Goal: Information Seeking & Learning: Learn about a topic

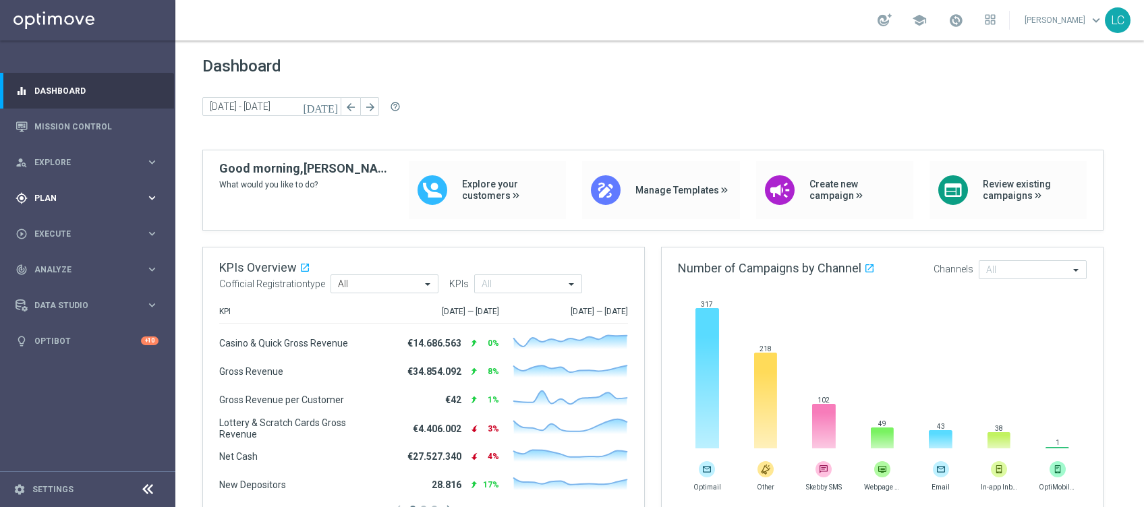
click at [61, 200] on span "Plan" at bounding box center [89, 198] width 111 height 8
click at [67, 268] on span "Templates" at bounding box center [84, 266] width 96 height 8
click at [68, 285] on link "Optimail" at bounding box center [91, 286] width 98 height 11
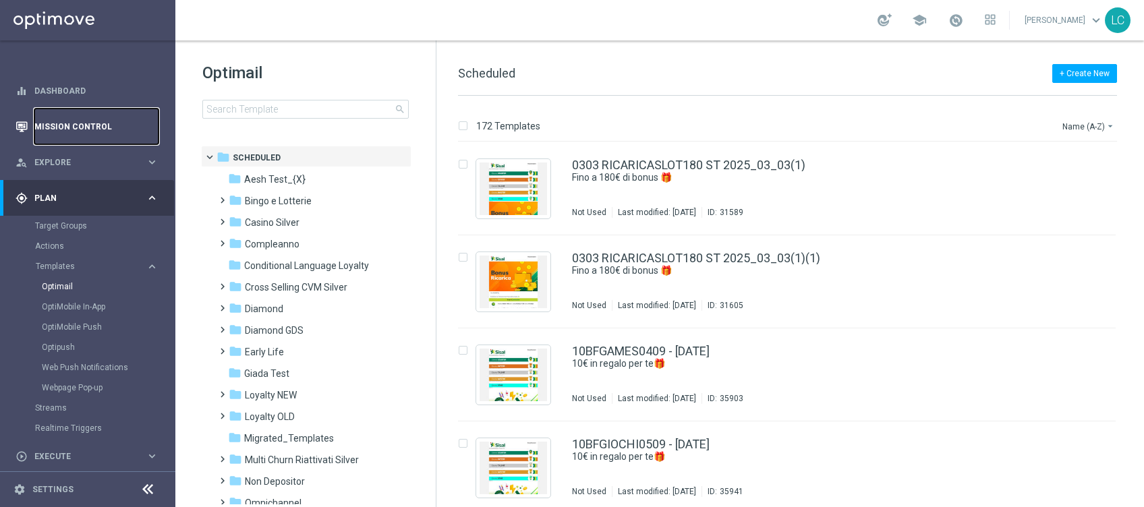
click at [67, 119] on link "Mission Control" at bounding box center [96, 127] width 124 height 36
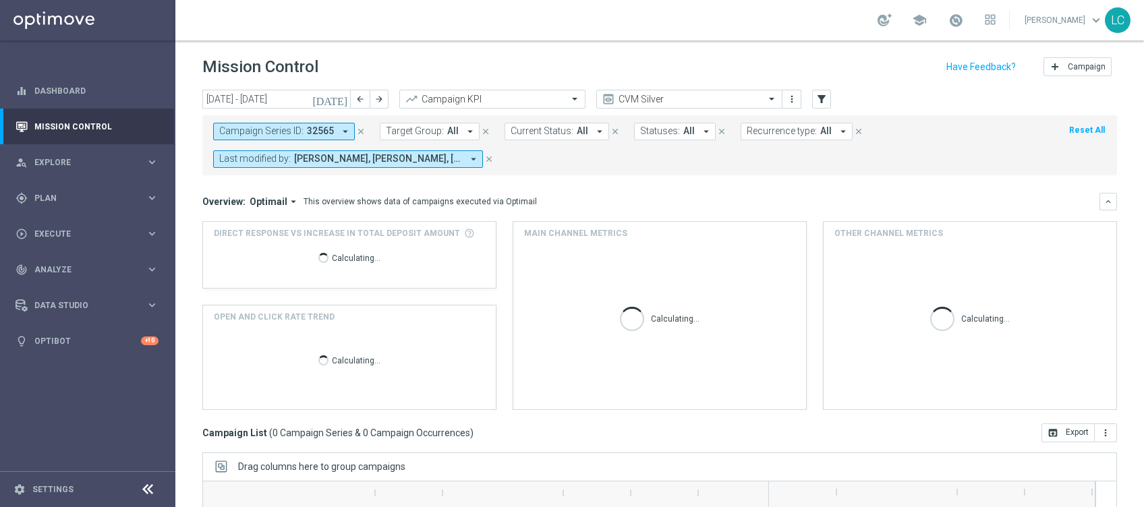
click at [361, 132] on icon "close" at bounding box center [360, 131] width 9 height 9
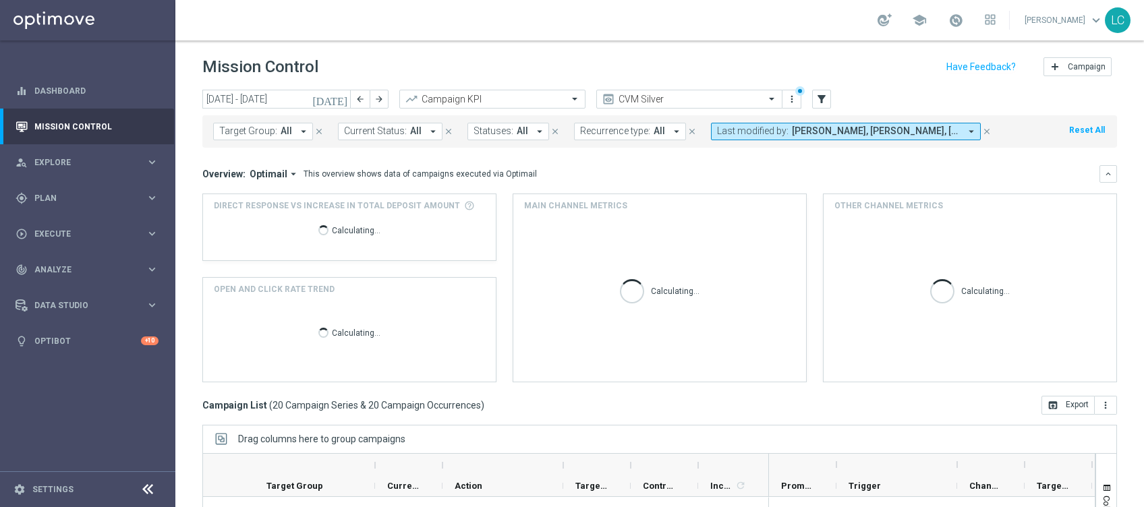
click at [257, 129] on span "Target Group:" at bounding box center [248, 130] width 58 height 11
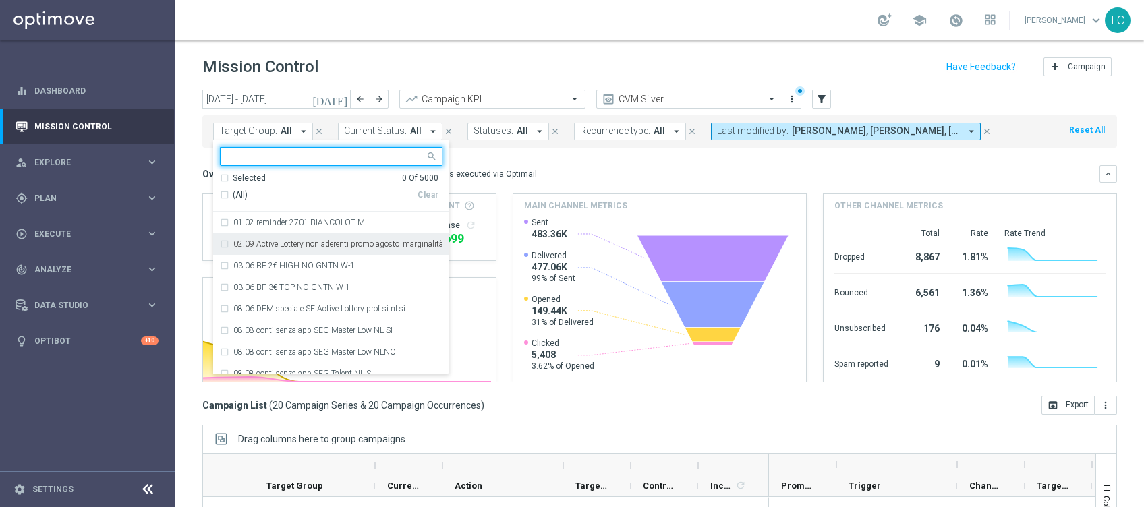
paste input "Active BETTING saldo GGR <= 0 L3M"
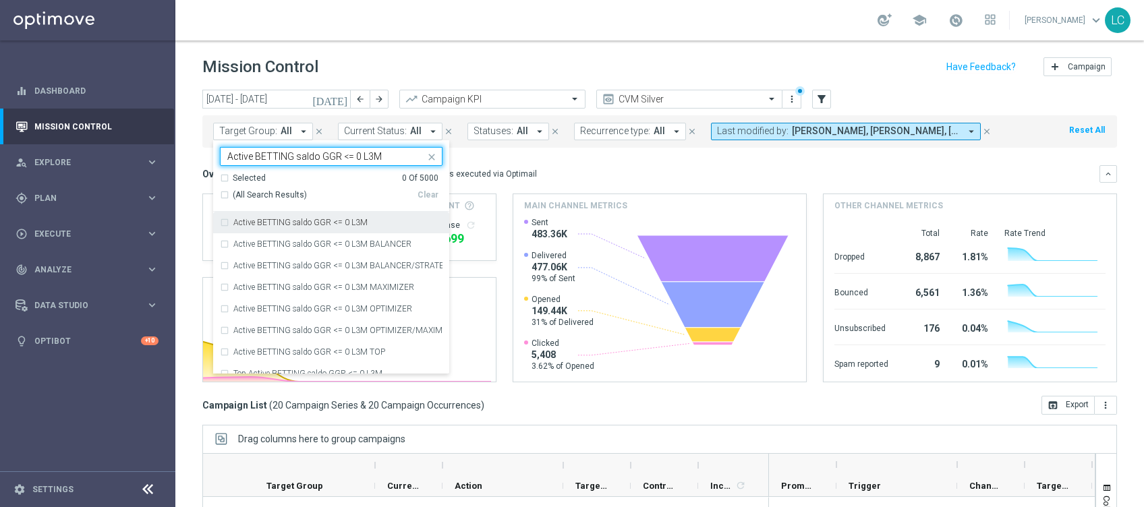
click at [296, 223] on label "Active BETTING saldo GGR <= 0 L3M" at bounding box center [300, 222] width 134 height 8
type input "Active BETTING saldo GGR <= 0 L3M"
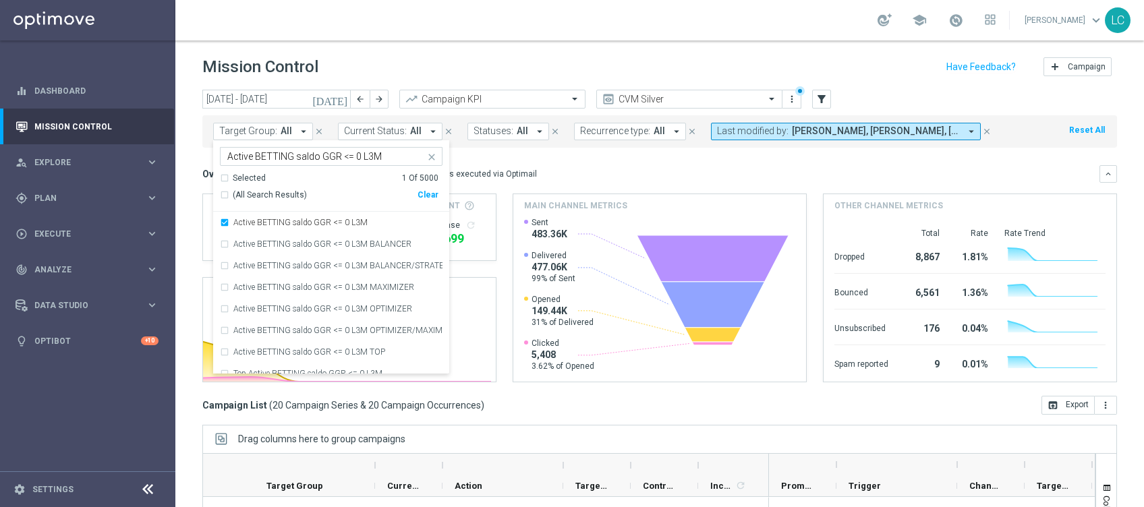
click at [540, 173] on div "Overview: Optimail arrow_drop_down This overview shows data of campaigns execut…" at bounding box center [650, 174] width 897 height 12
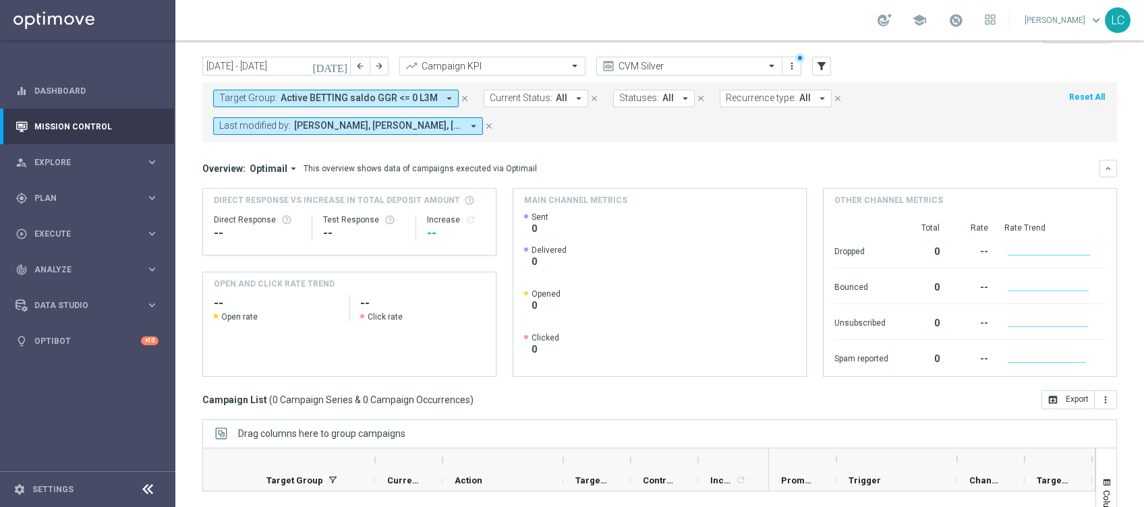
scroll to position [32, 0]
click at [445, 105] on button "Target Group: Active BETTING saldo GGR <= 0 L3M arrow_drop_down" at bounding box center [335, 99] width 245 height 18
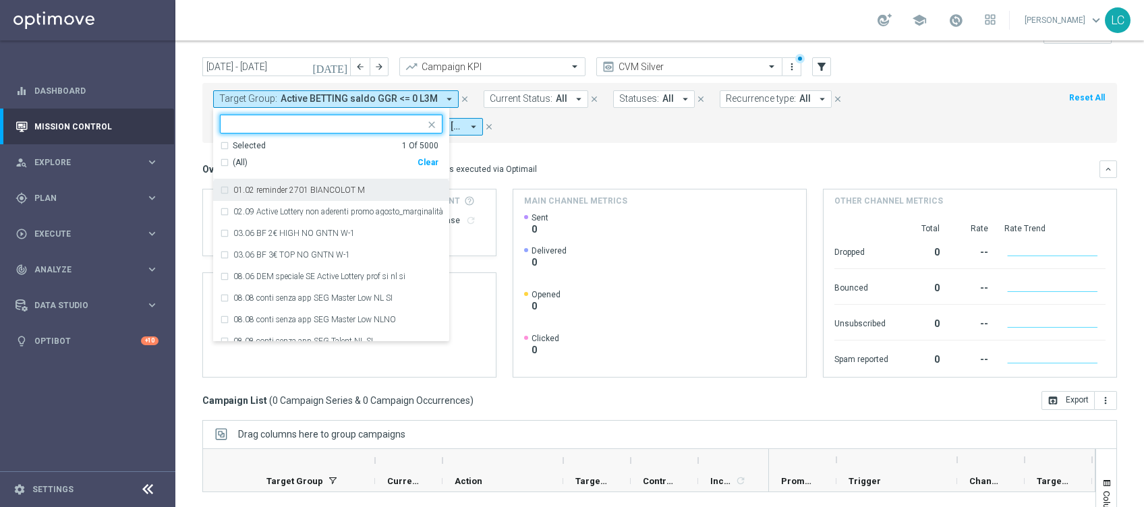
paste input "Active BETTING nosaldo GGR <= 0 L3M"
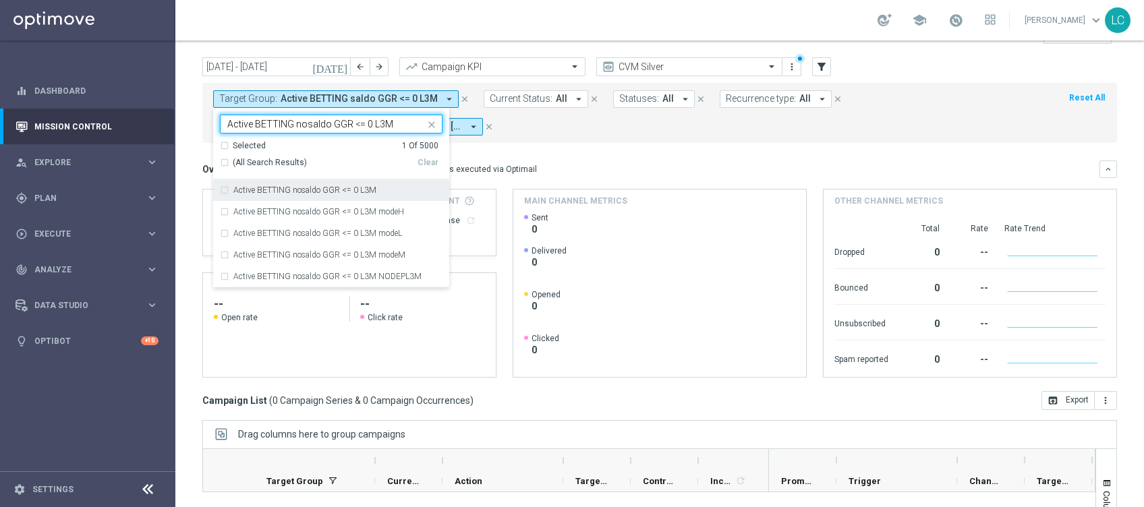
click at [301, 189] on label "Active BETTING nosaldo GGR <= 0 L3M" at bounding box center [304, 190] width 143 height 8
type input "Active BETTING nosaldo GGR <= 0 L3M"
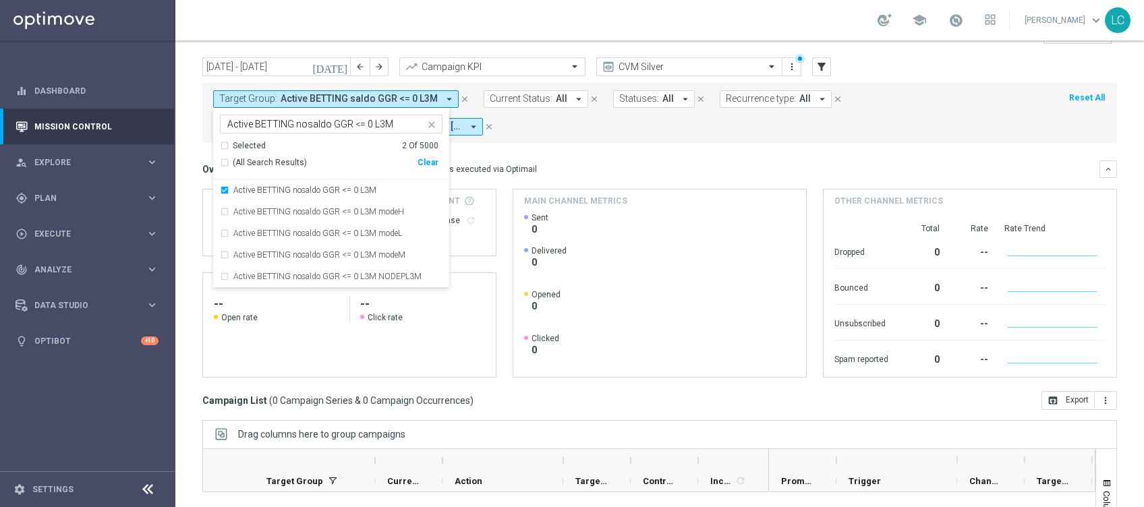
click at [570, 151] on mini-dashboard "Overview: Optimail arrow_drop_down This overview shows data of campaigns execut…" at bounding box center [659, 267] width 914 height 248
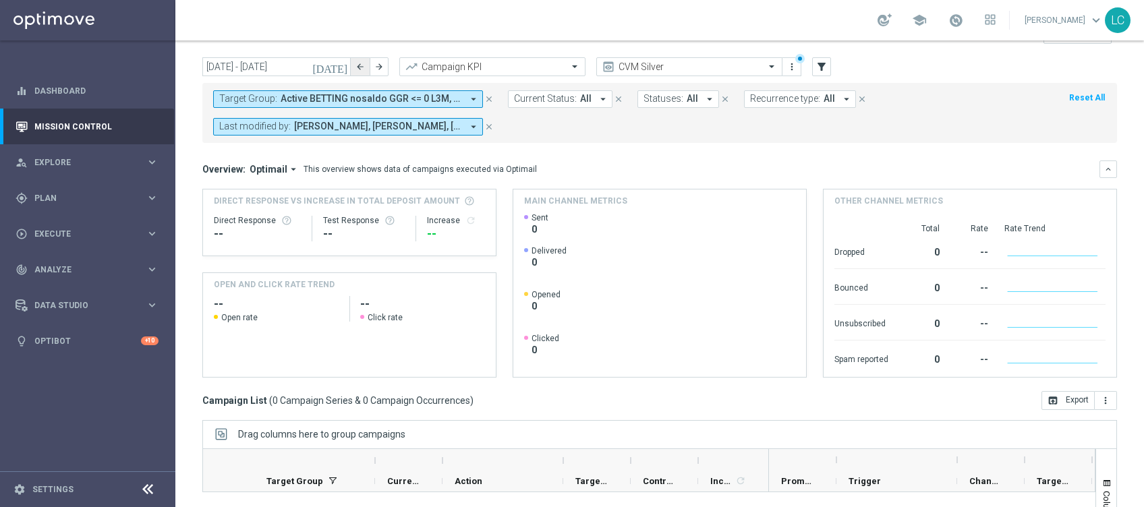
click at [359, 69] on icon "arrow_back" at bounding box center [359, 66] width 9 height 9
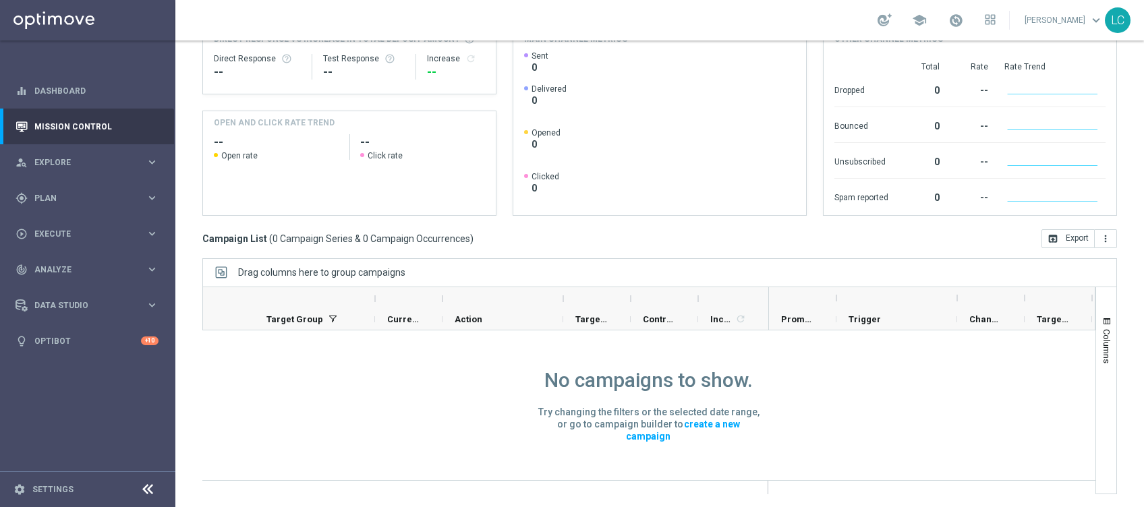
scroll to position [0, 0]
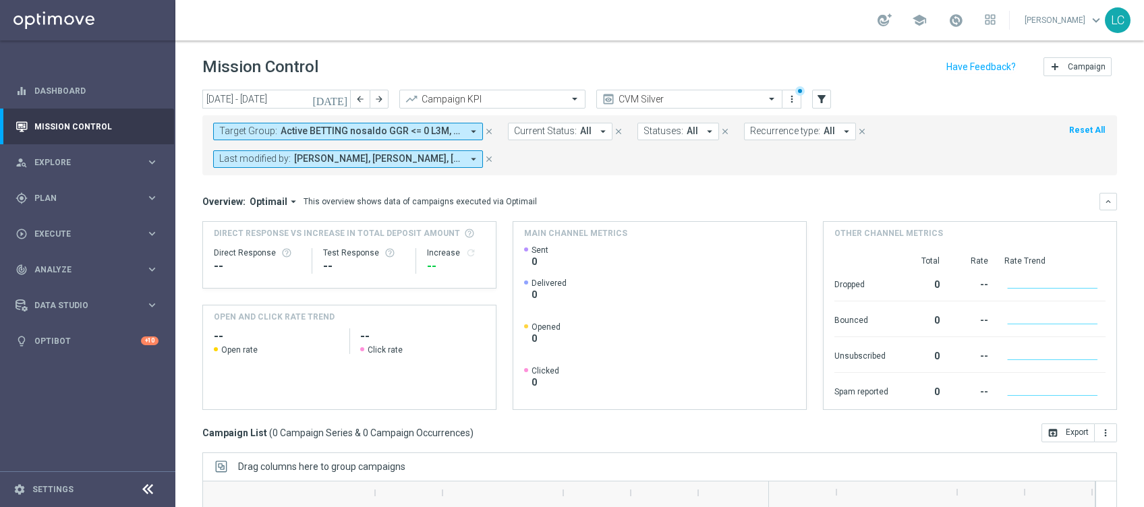
click at [492, 156] on icon "close" at bounding box center [488, 158] width 9 height 9
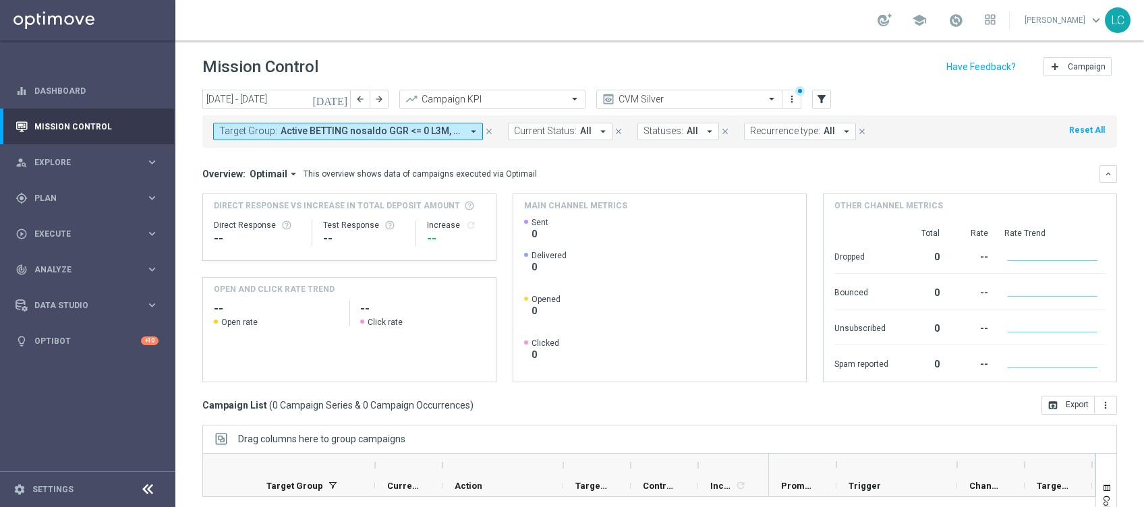
click at [349, 125] on span "Active BETTING nosaldo GGR <= 0 L3M, Active BETTING saldo GGR <= 0 L3M" at bounding box center [371, 130] width 181 height 11
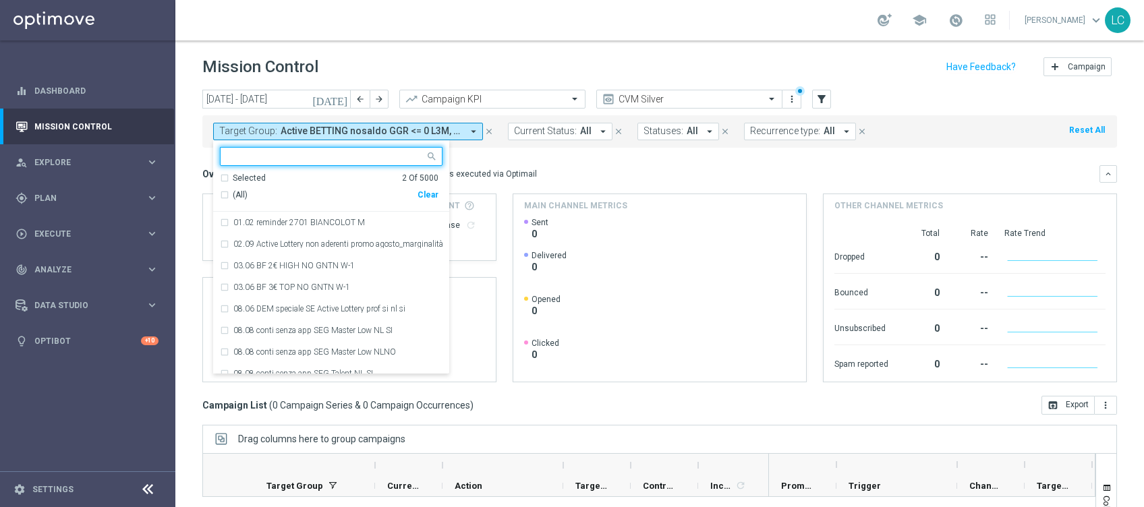
click at [224, 179] on div "Selected 2 Of 5000" at bounding box center [329, 178] width 218 height 11
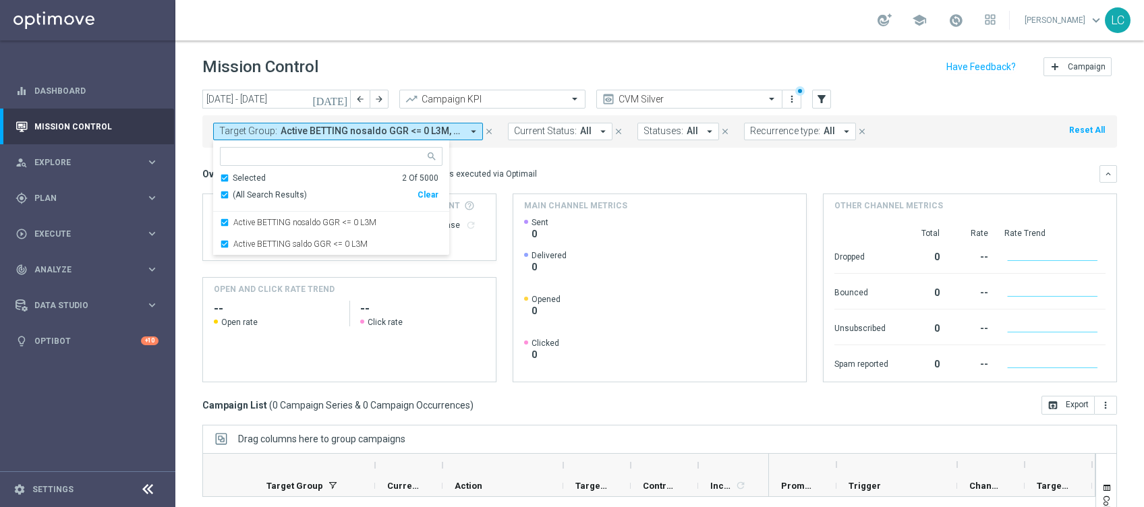
click at [600, 173] on div "Overview: Optimail arrow_drop_down This overview shows data of campaigns execut…" at bounding box center [650, 174] width 897 height 12
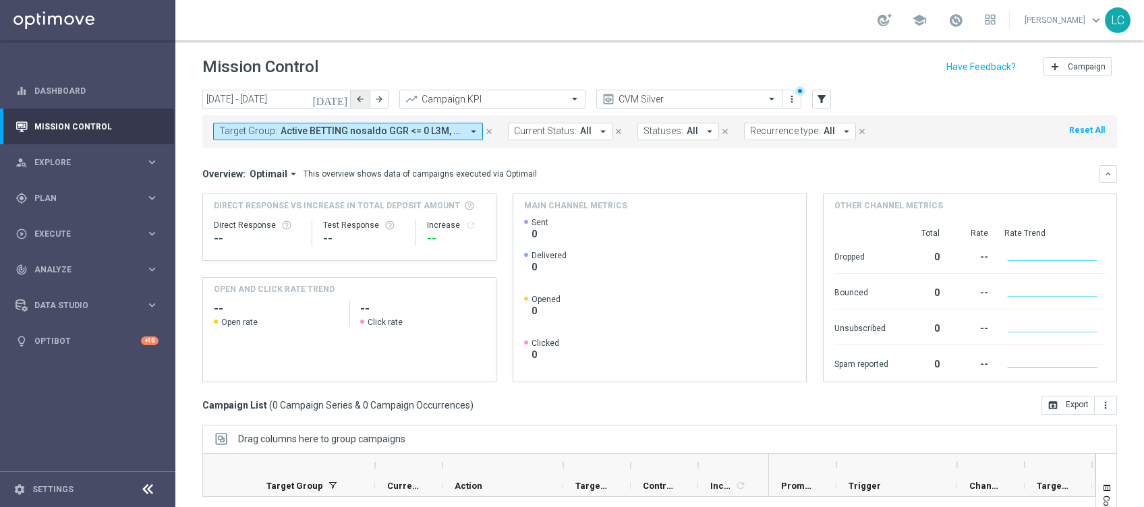
click at [357, 101] on icon "arrow_back" at bounding box center [359, 98] width 9 height 9
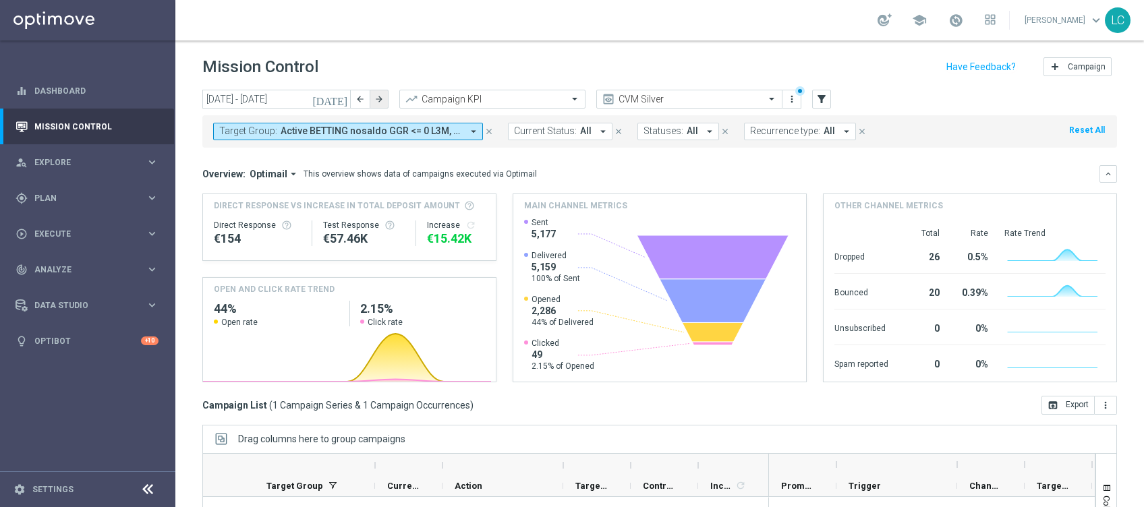
click at [383, 95] on icon "arrow_forward" at bounding box center [378, 98] width 9 height 9
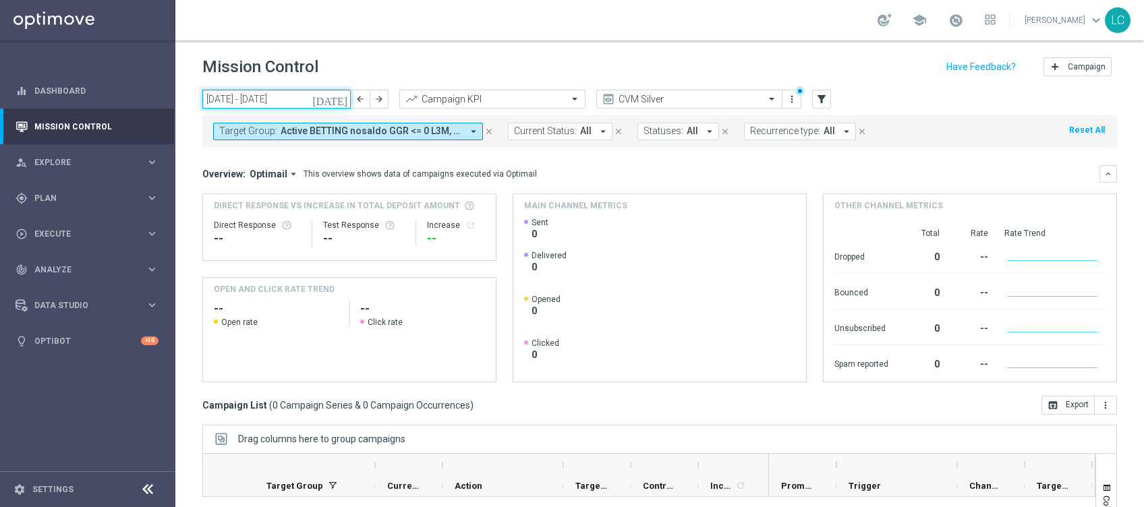
click at [305, 104] on input "01 Sep 2025 - 07 Sep 2025" at bounding box center [276, 99] width 148 height 19
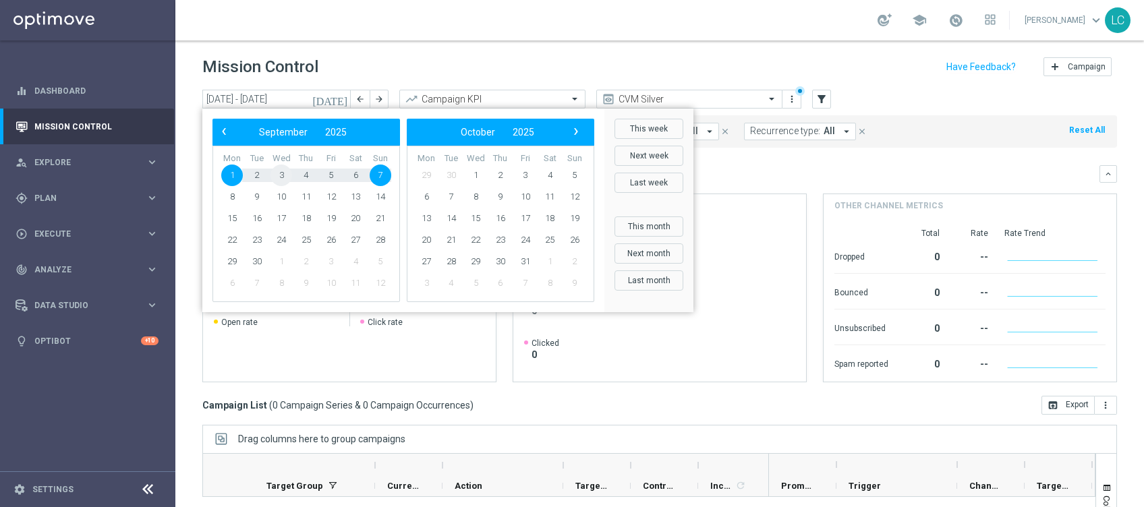
click at [285, 176] on span "3" at bounding box center [281, 176] width 22 height 22
click at [281, 200] on span "10" at bounding box center [281, 197] width 22 height 22
type input "03 Sep 2025 - 10 Sep 2025"
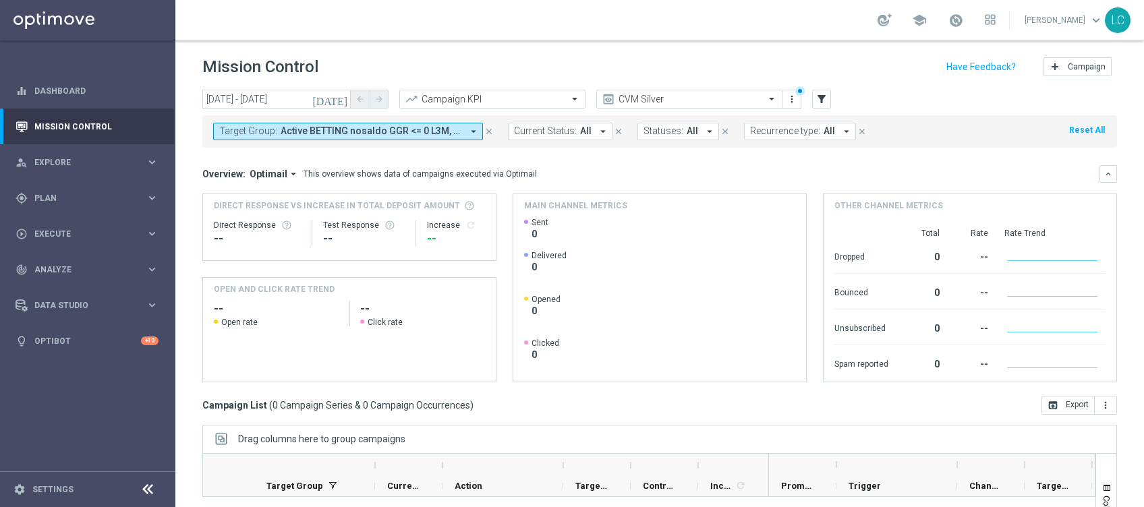
click at [491, 128] on icon "close" at bounding box center [488, 131] width 9 height 9
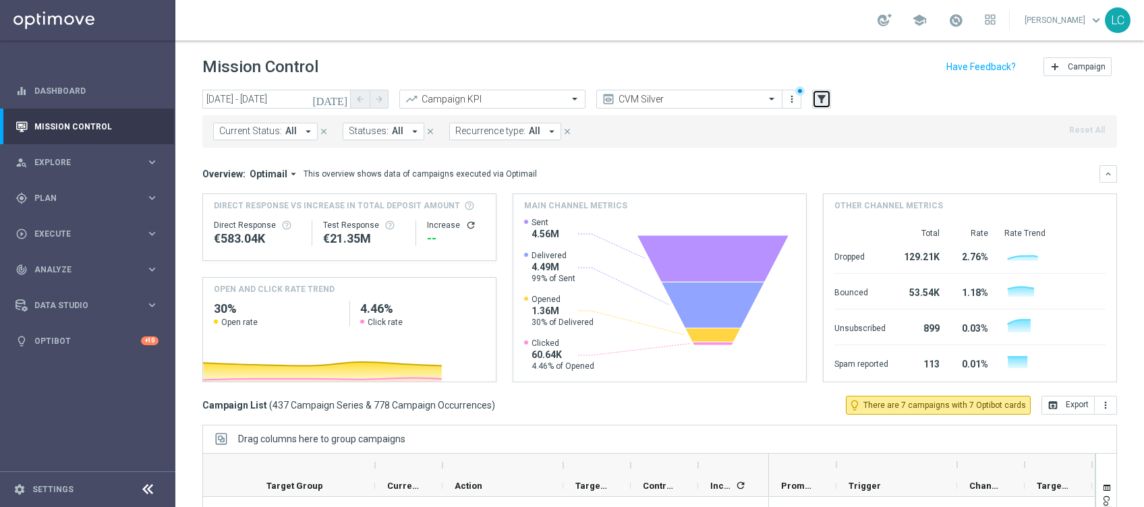
click at [812, 93] on button "filter_alt" at bounding box center [821, 99] width 19 height 19
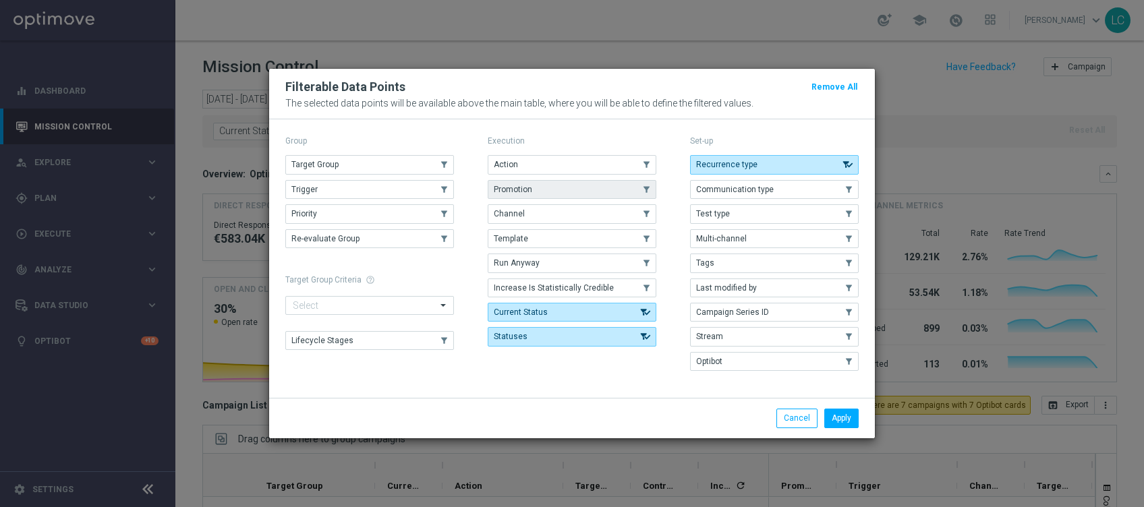
click at [546, 192] on button "Promotion" at bounding box center [572, 189] width 169 height 19
click at [846, 380] on button "Apply" at bounding box center [841, 418] width 34 height 19
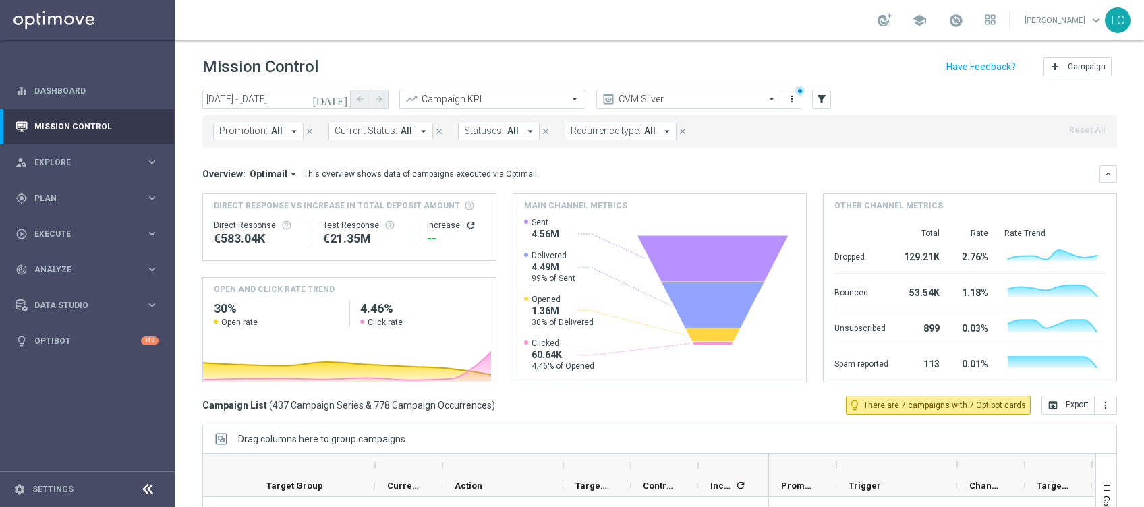
click at [247, 127] on span "Promotion:" at bounding box center [243, 130] width 49 height 11
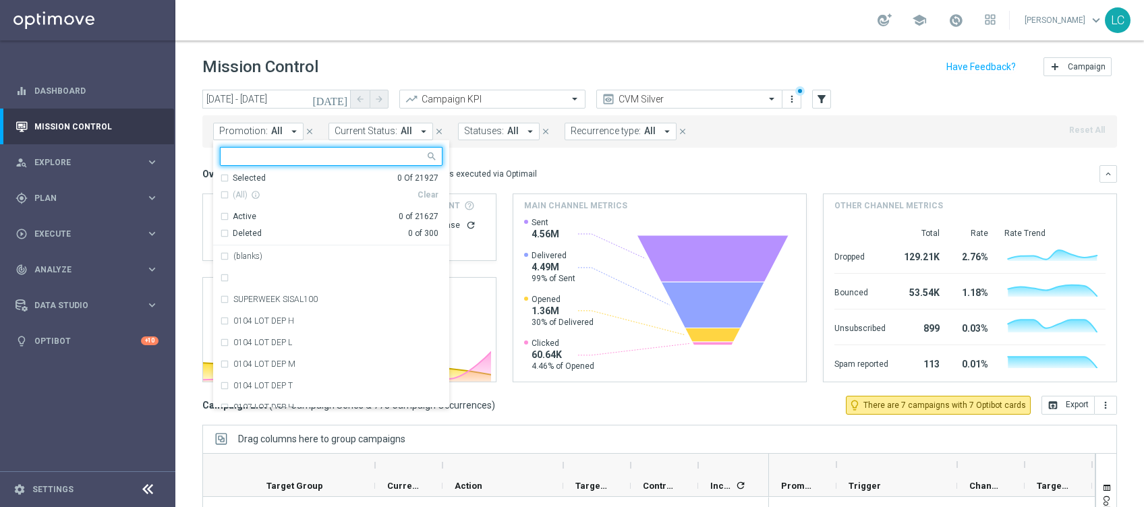
click at [753, 281] on icon at bounding box center [713, 258] width 152 height 47
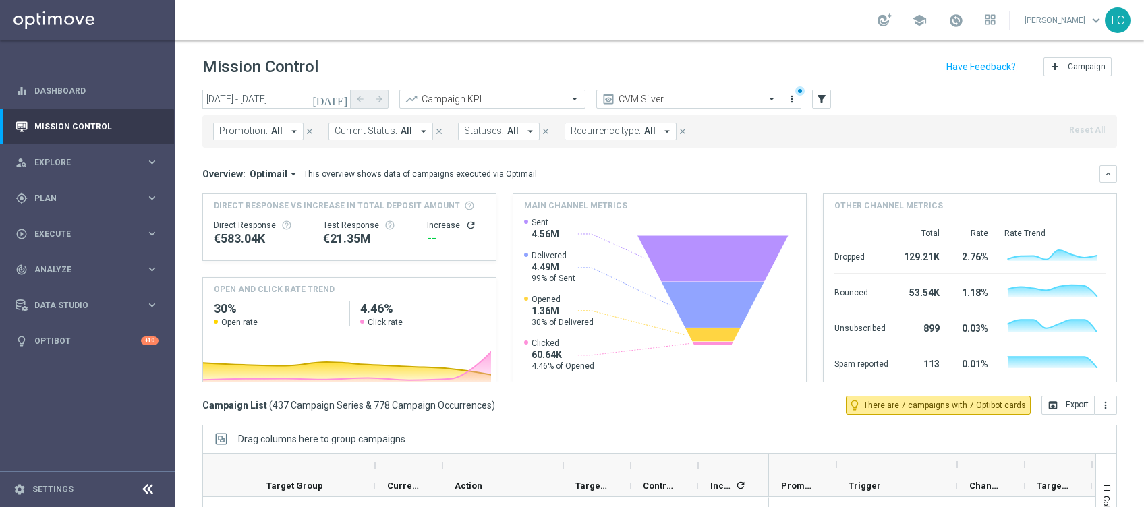
click at [278, 129] on span "All" at bounding box center [276, 130] width 11 height 11
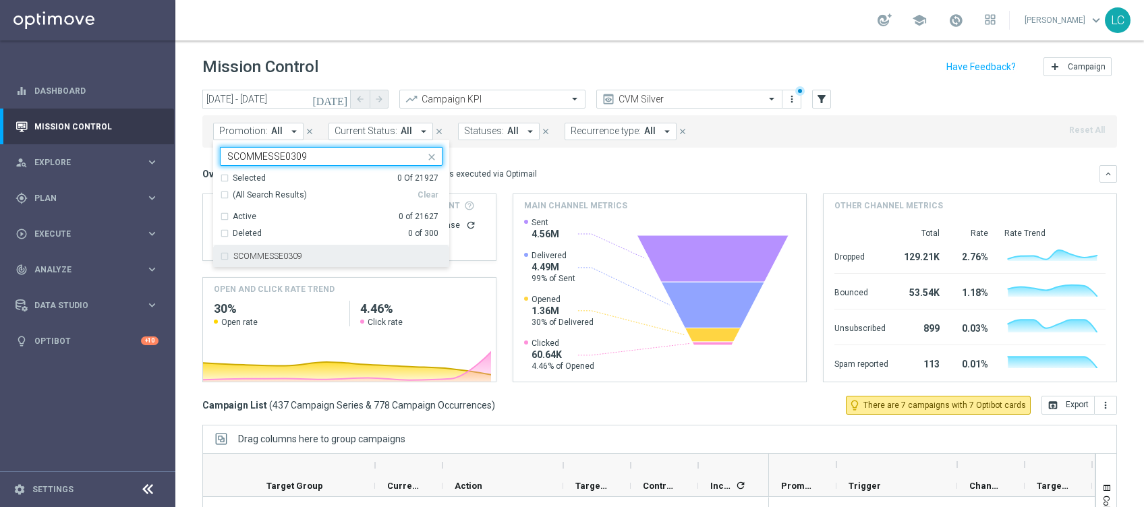
click at [229, 254] on div "SCOMMESSE0309" at bounding box center [331, 256] width 223 height 22
type input "SCOMMESSE0309"
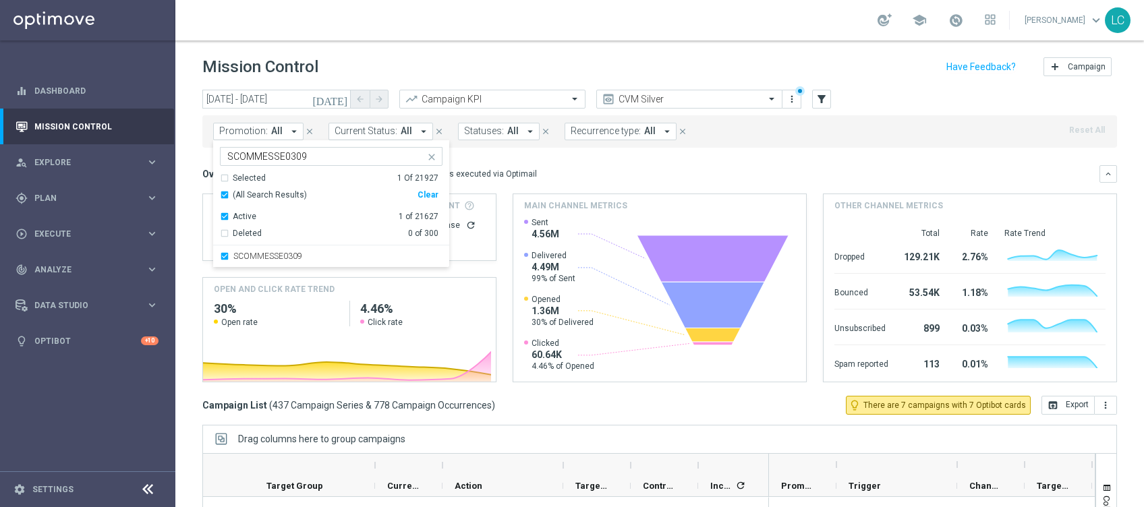
click at [592, 189] on div "Overview: Optimail arrow_drop_down This overview shows data of campaigns execut…" at bounding box center [659, 273] width 914 height 217
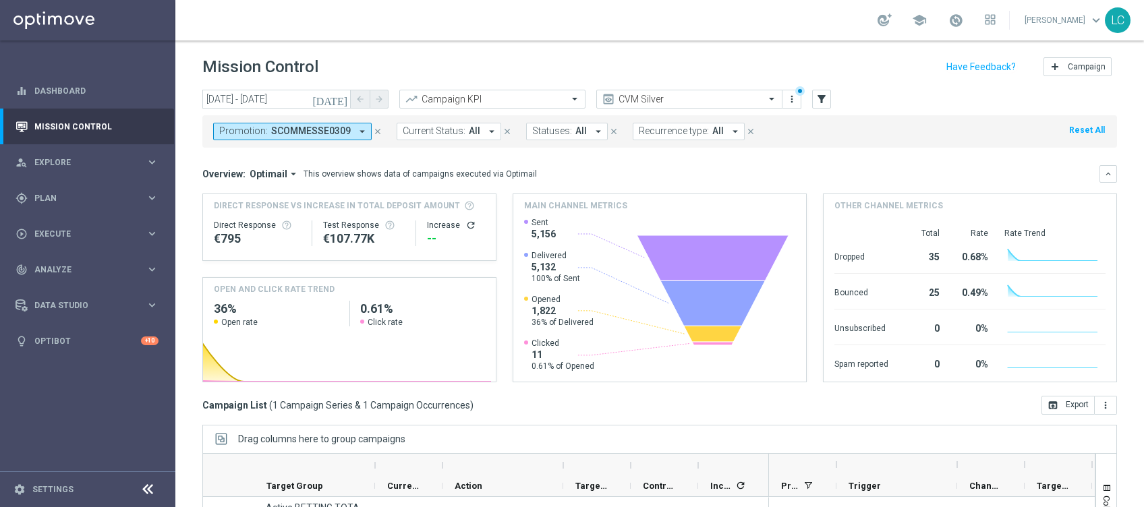
click at [324, 127] on span "SCOMMESSE0309" at bounding box center [311, 130] width 80 height 11
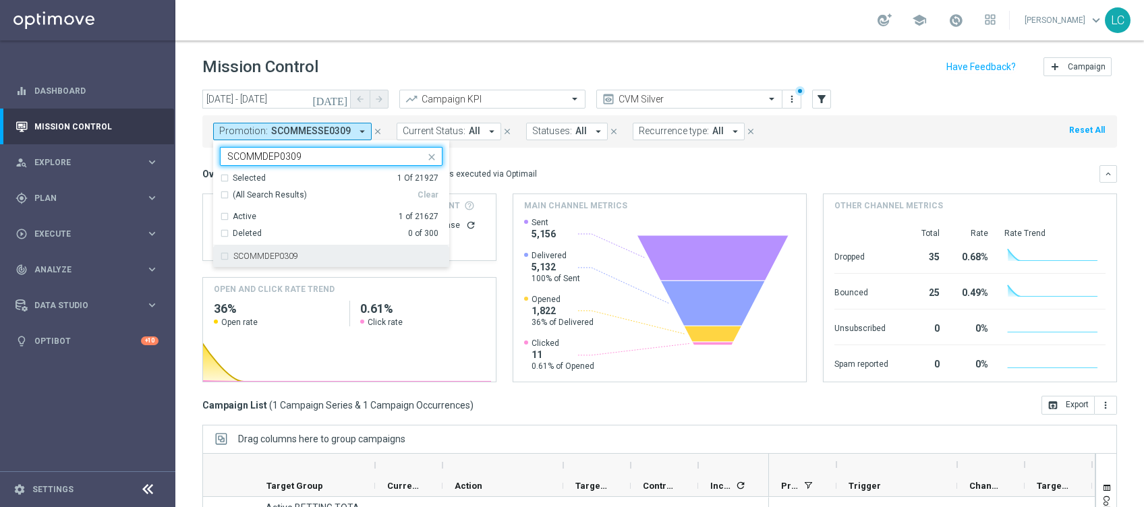
click at [262, 258] on label "SCOMMDEP0309" at bounding box center [265, 256] width 65 height 8
type input "SCOMMDEP0309"
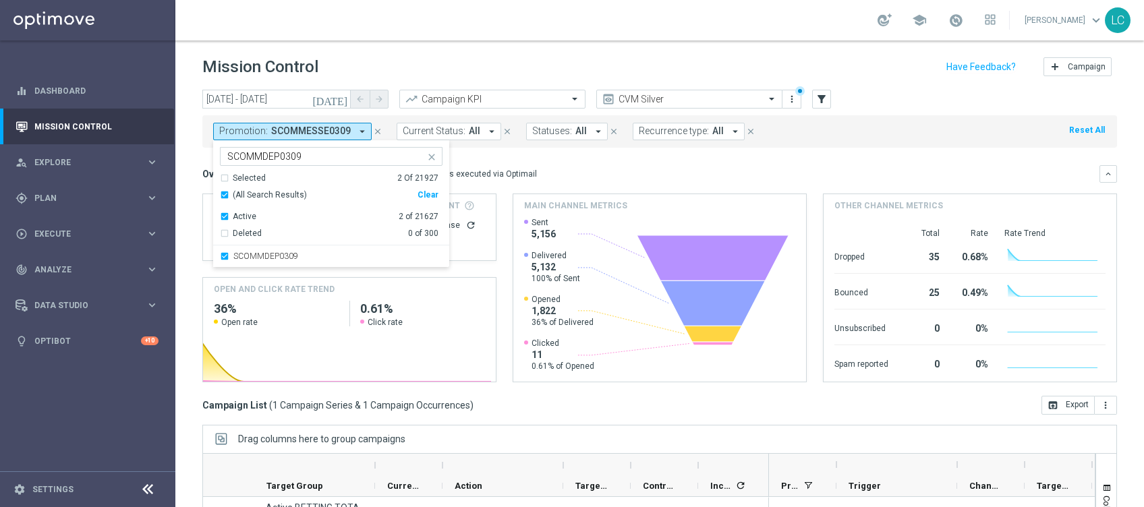
click at [544, 254] on span "Delivered" at bounding box center [555, 255] width 49 height 11
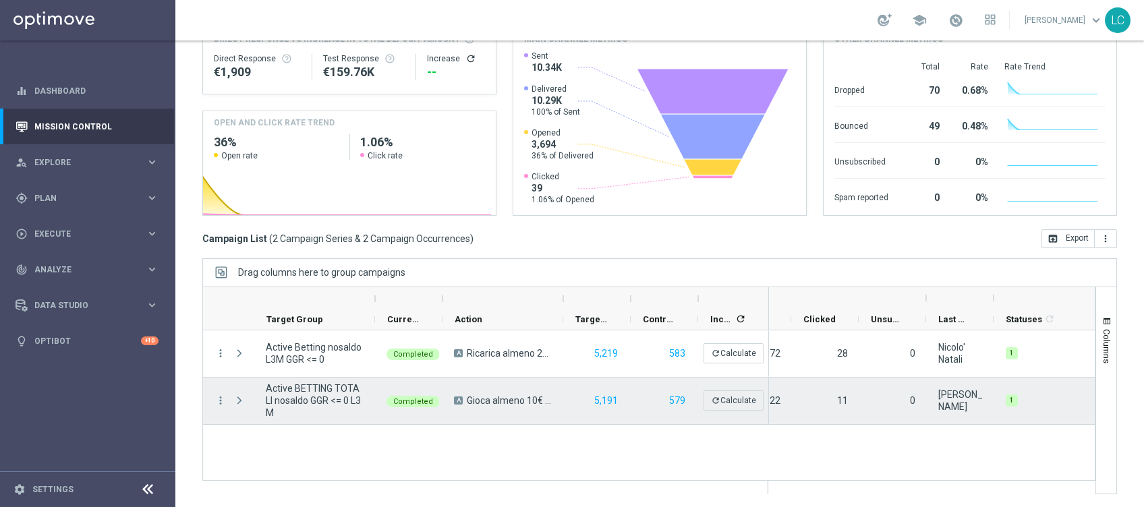
scroll to position [0, 637]
click at [218, 380] on icon "more_vert" at bounding box center [220, 401] width 12 height 12
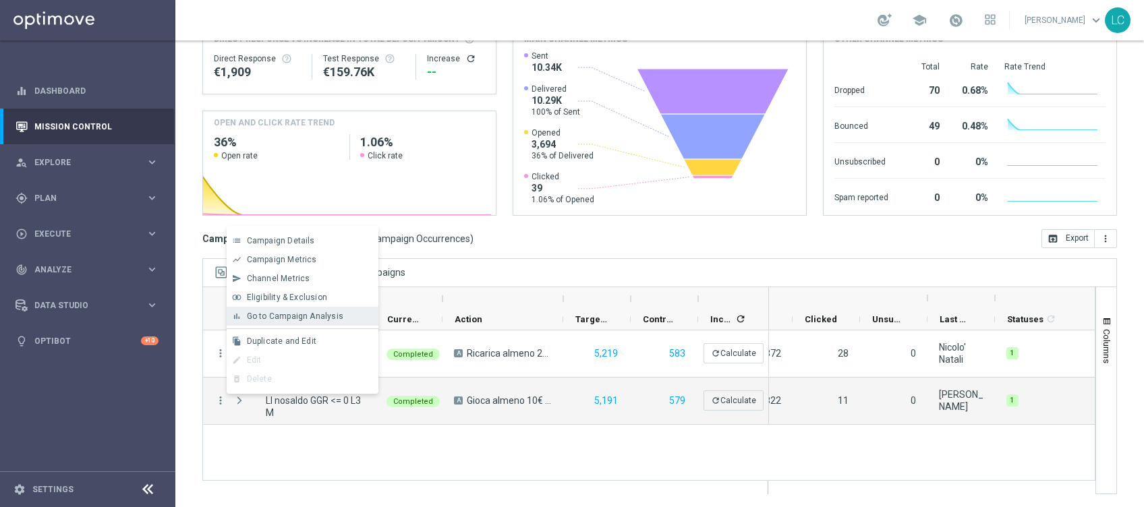
click at [295, 318] on span "Go to Campaign Analysis" at bounding box center [295, 316] width 96 height 9
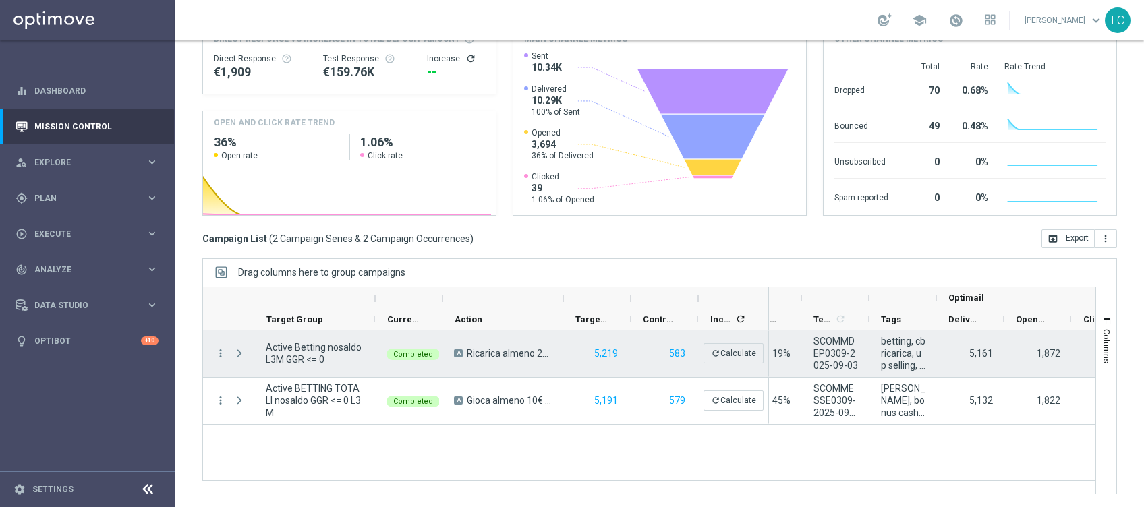
scroll to position [0, 357]
click at [223, 353] on icon "more_vert" at bounding box center [220, 353] width 12 height 12
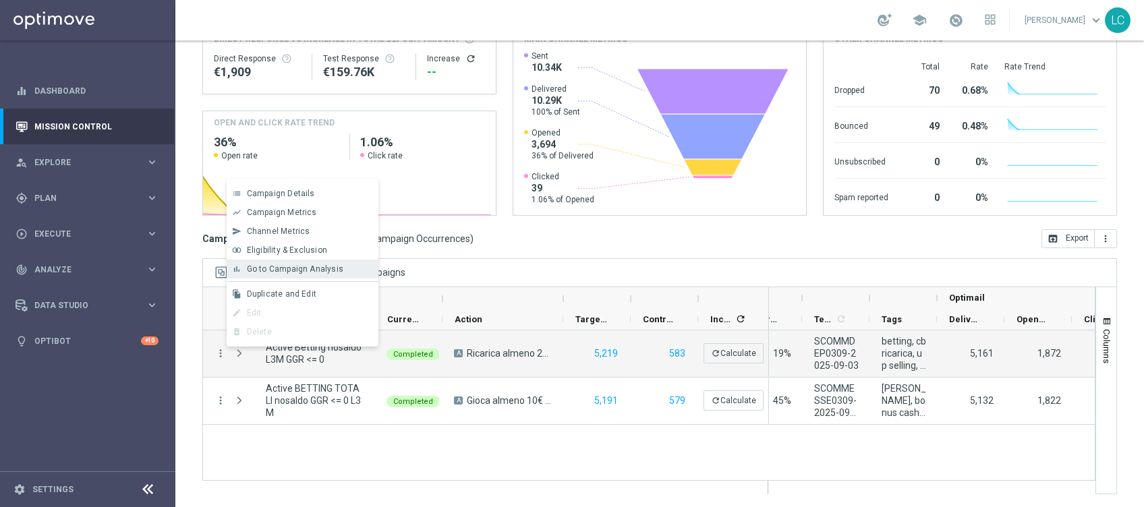
click at [317, 269] on span "Go to Campaign Analysis" at bounding box center [295, 268] width 96 height 9
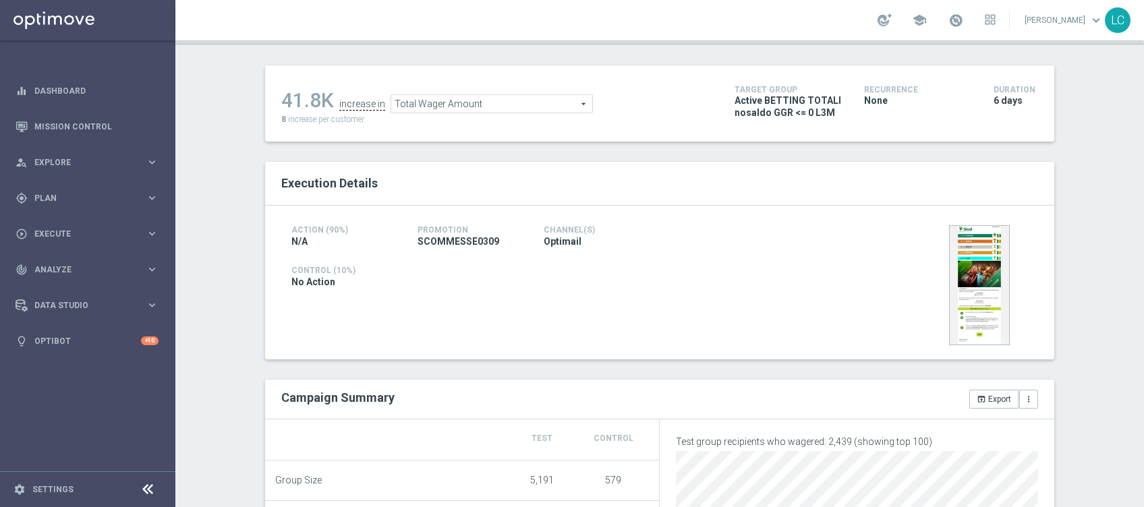
scroll to position [154, 0]
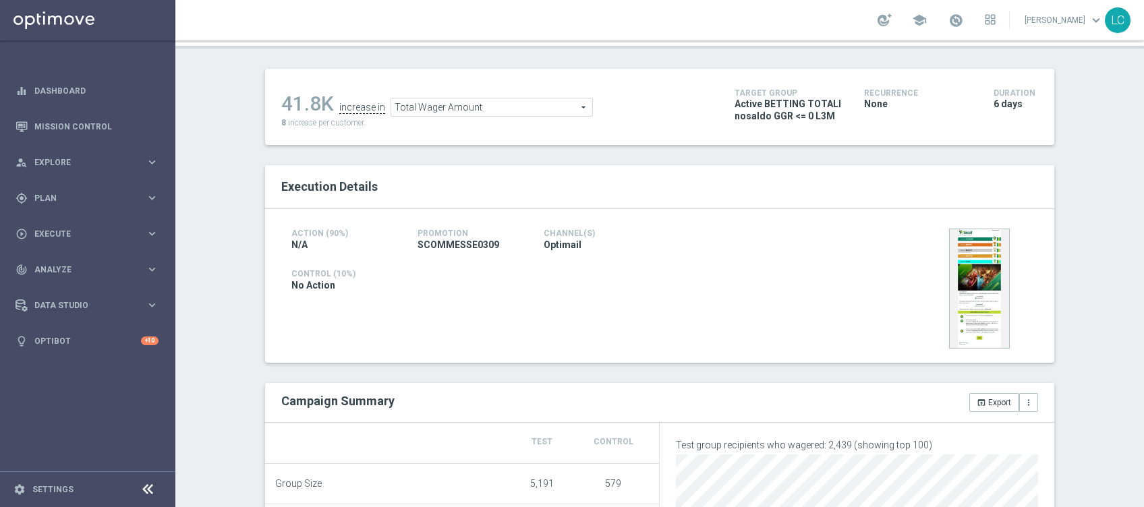
click at [570, 102] on span "Total Wager Amount" at bounding box center [491, 107] width 201 height 18
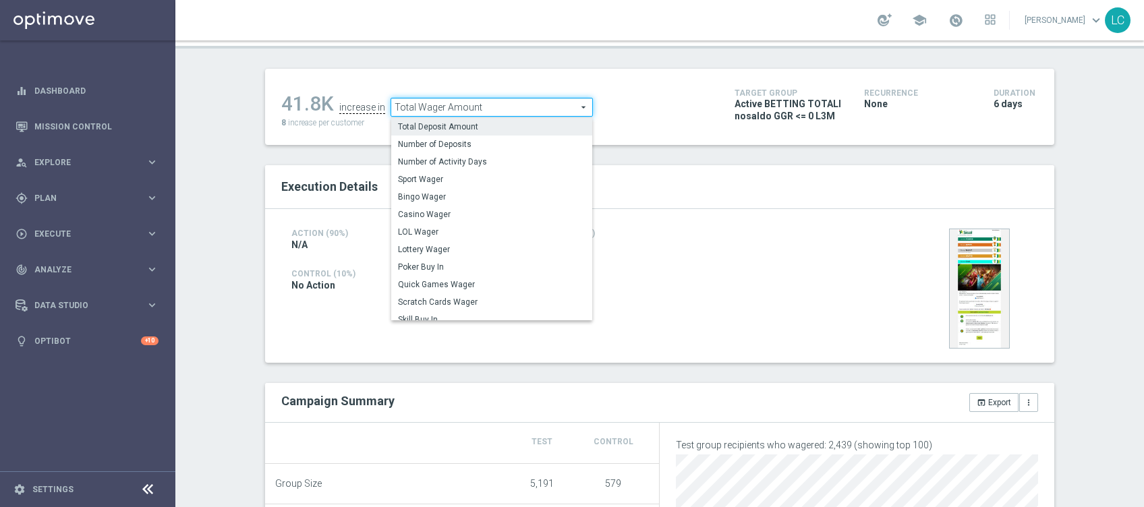
click at [475, 127] on span "Total Deposit Amount" at bounding box center [491, 126] width 187 height 11
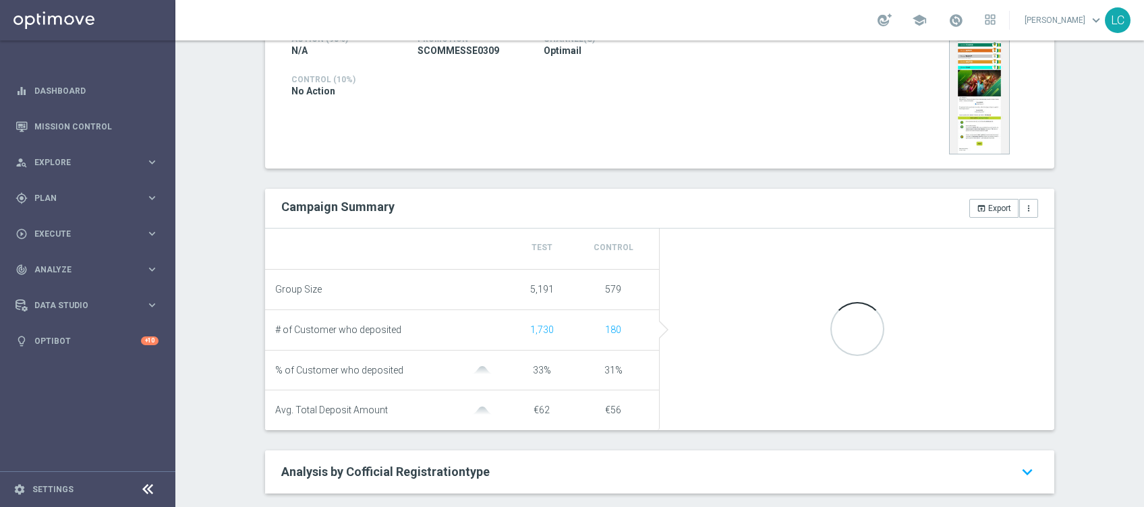
scroll to position [289, 0]
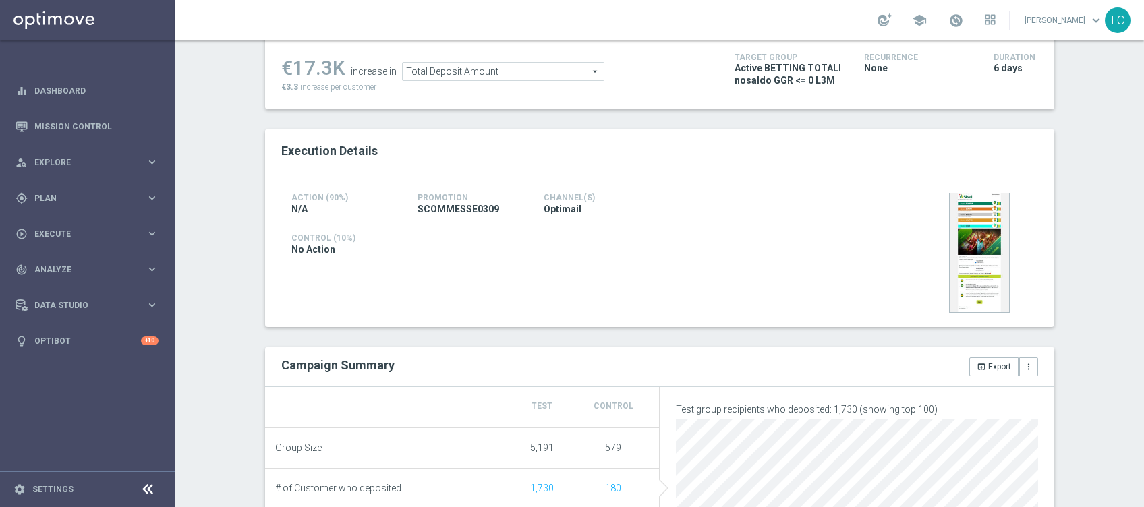
click at [498, 73] on span "Total Deposit Amount" at bounding box center [503, 72] width 201 height 18
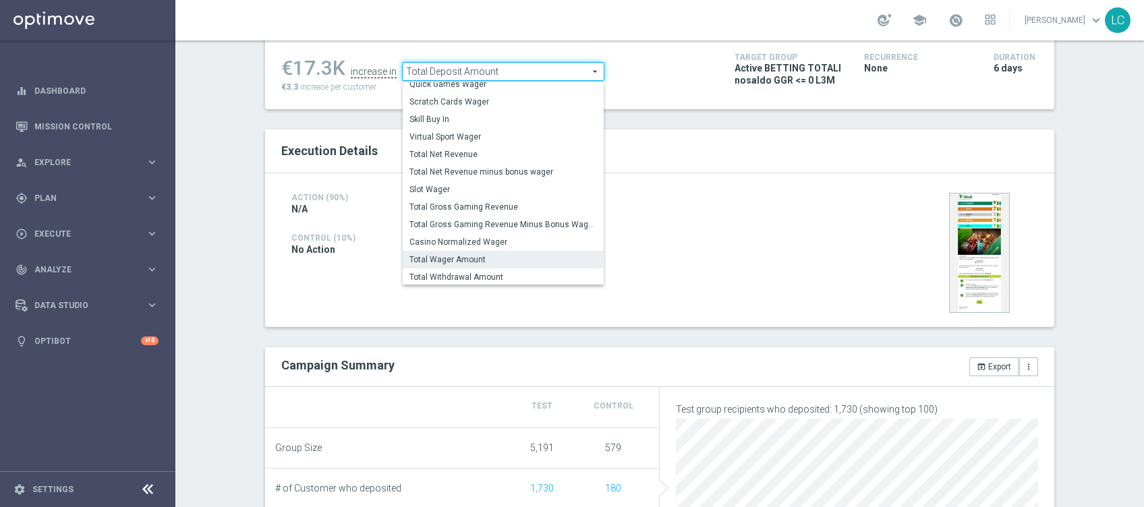
scroll to position [193, 0]
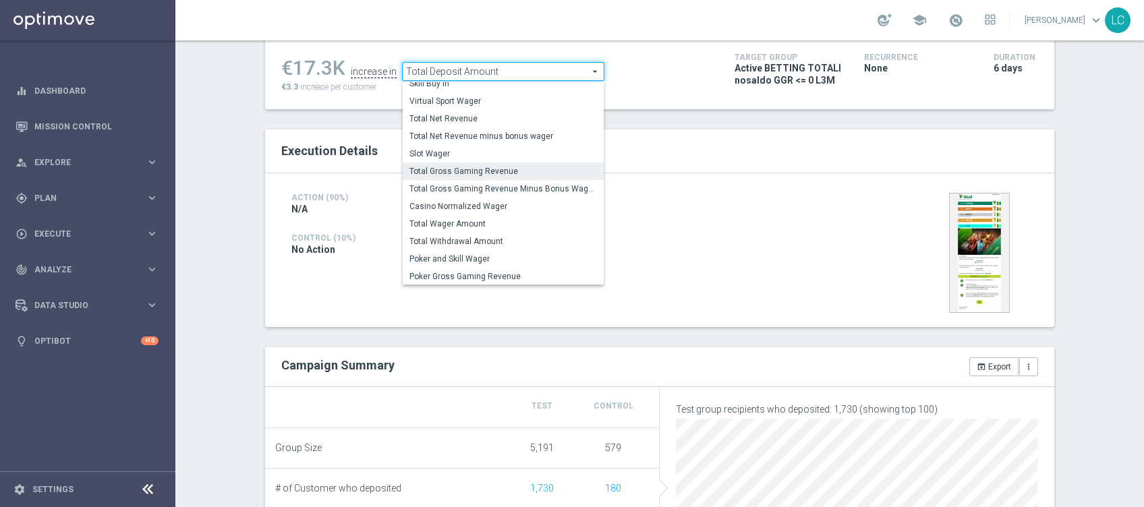
click at [450, 169] on span "Total Gross Gaming Revenue" at bounding box center [502, 171] width 187 height 11
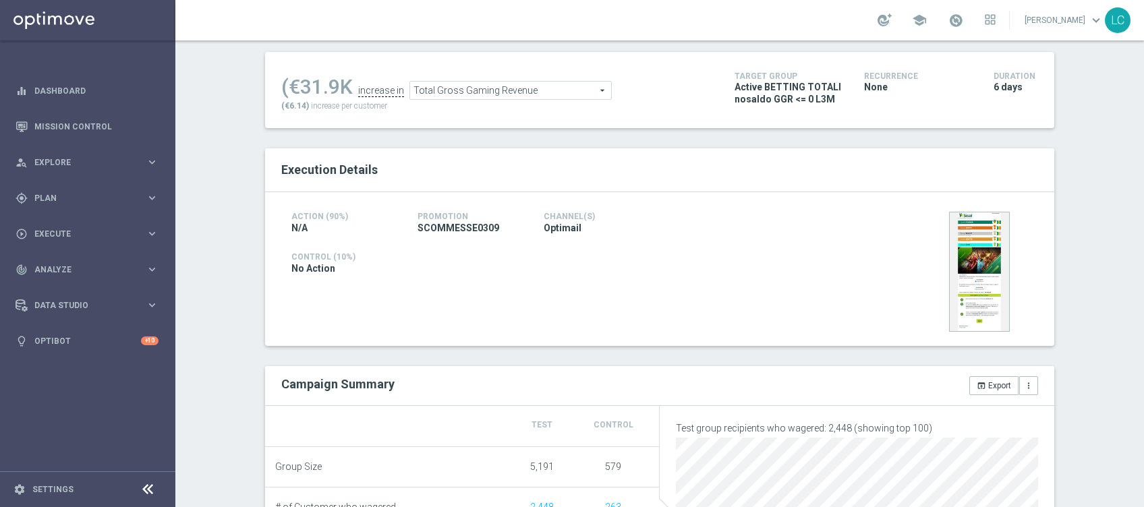
scroll to position [145, 0]
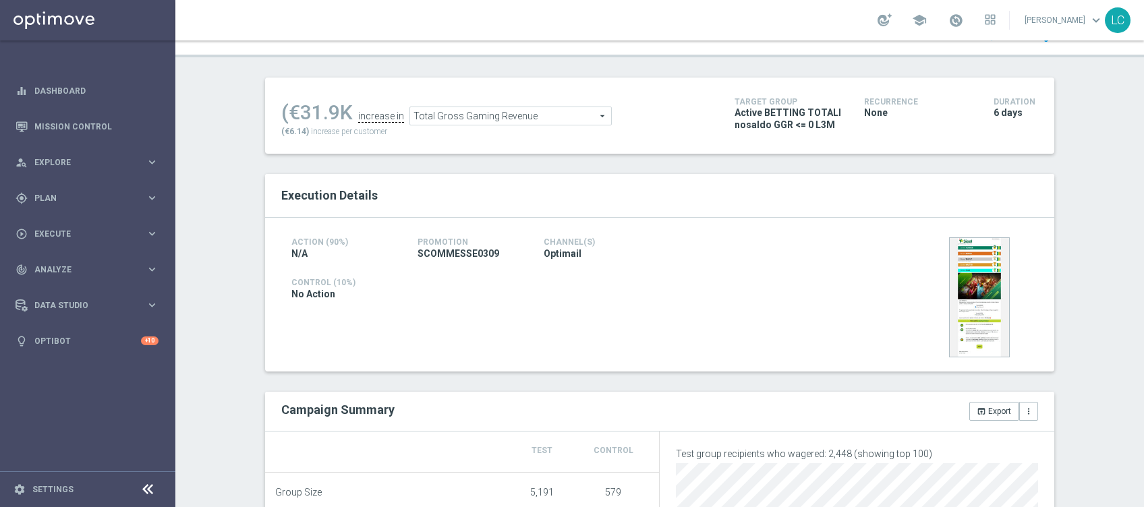
click at [475, 124] on span "Total Gross Gaming Revenue" at bounding box center [510, 116] width 201 height 18
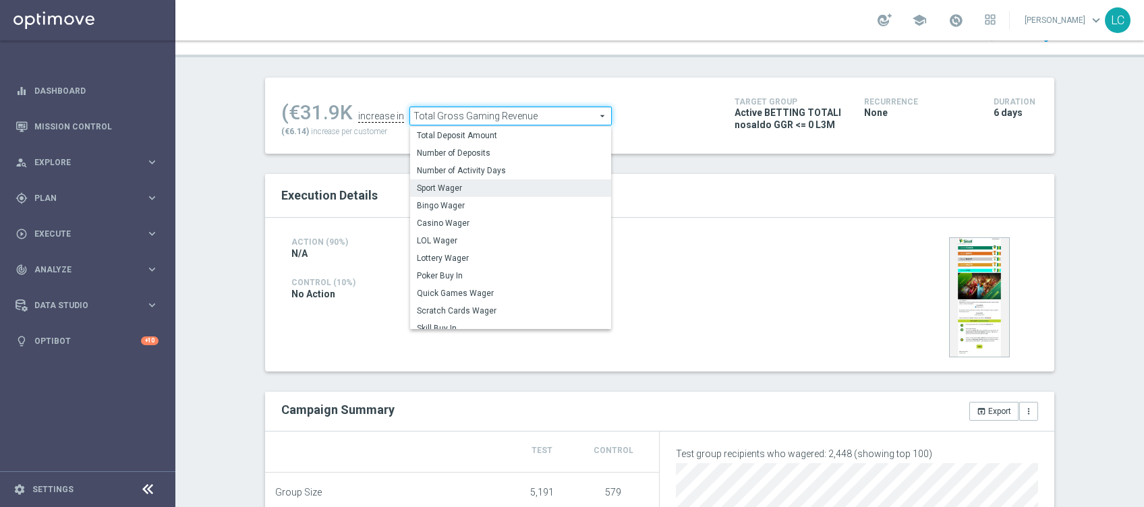
click at [492, 193] on span "Sport Wager" at bounding box center [510, 188] width 187 height 11
type input "Sport Wager"
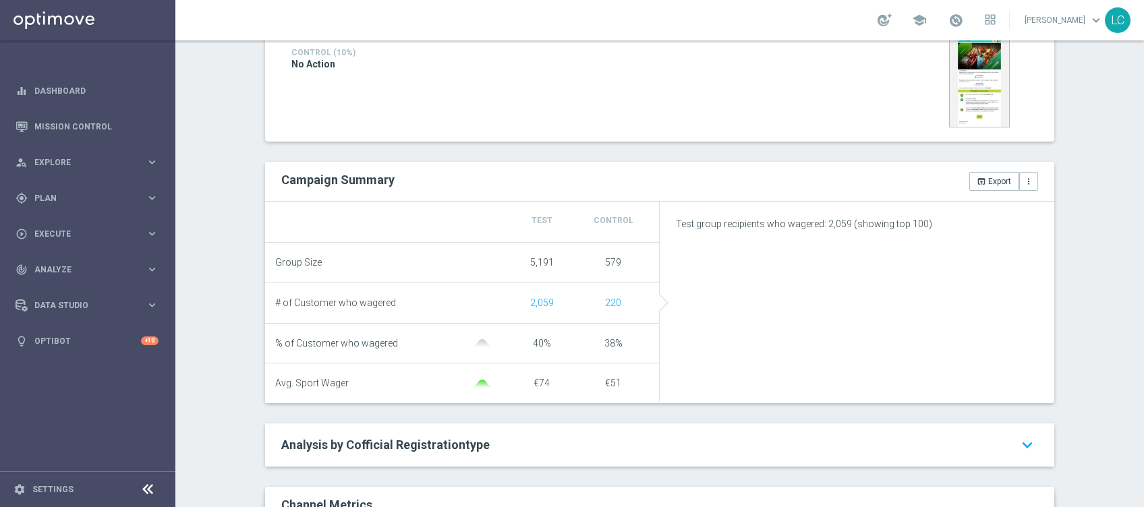
scroll to position [348, 0]
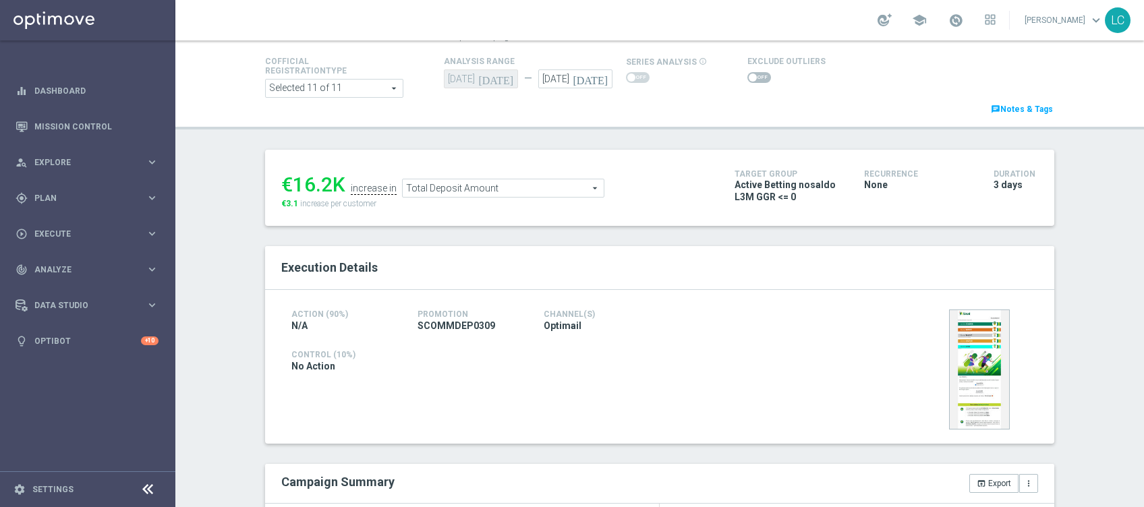
scroll to position [89, 0]
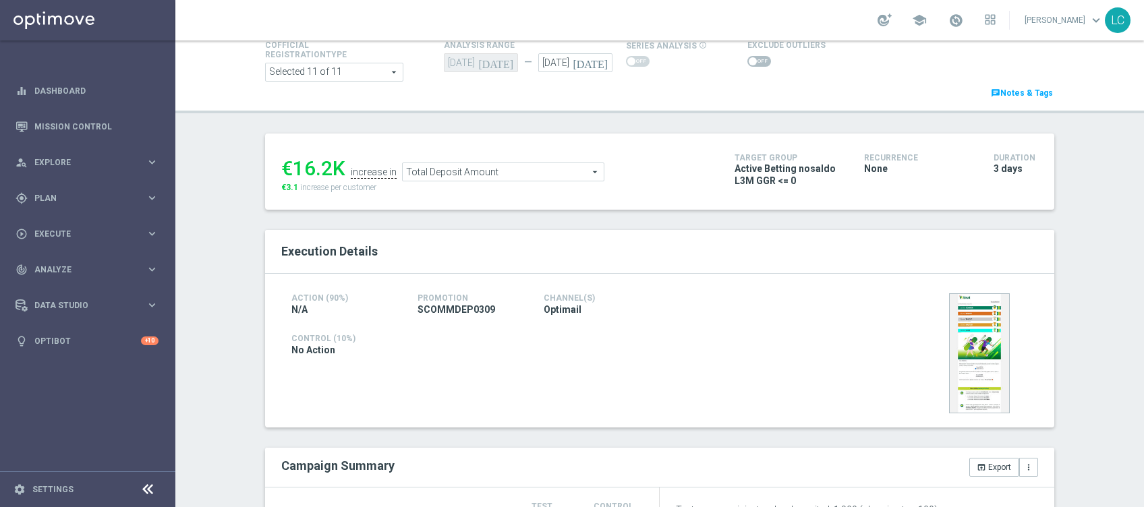
click at [479, 167] on span "Total Deposit Amount" at bounding box center [503, 172] width 201 height 18
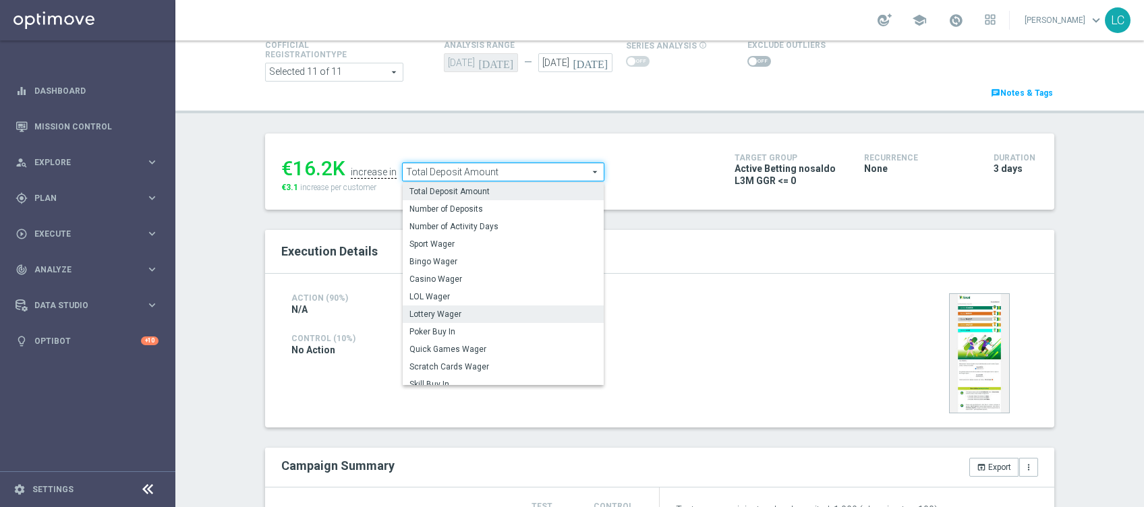
scroll to position [193, 0]
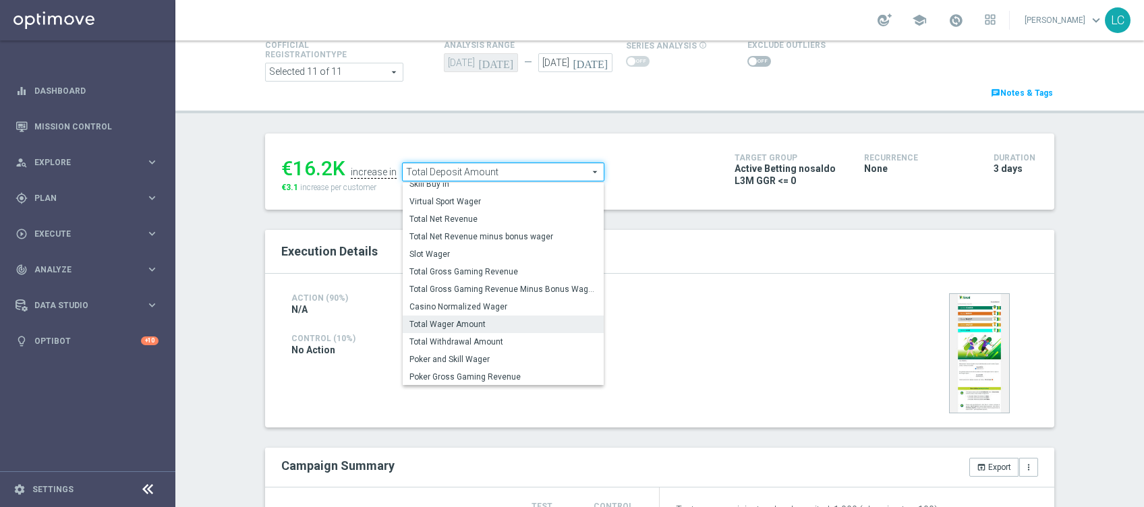
click at [479, 324] on span "Total Wager Amount" at bounding box center [502, 324] width 187 height 11
type input "Total Wager Amount"
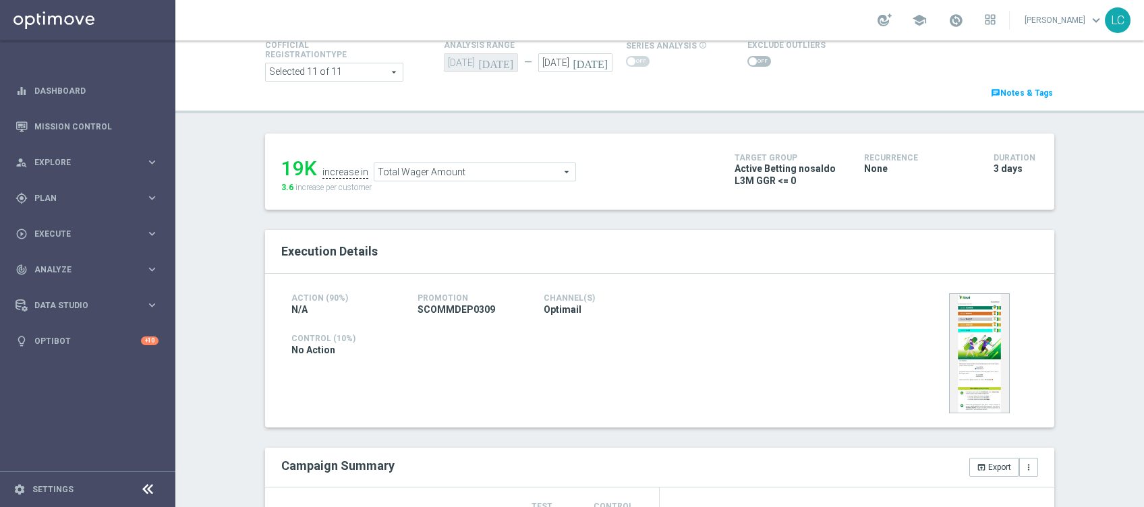
scroll to position [95, 0]
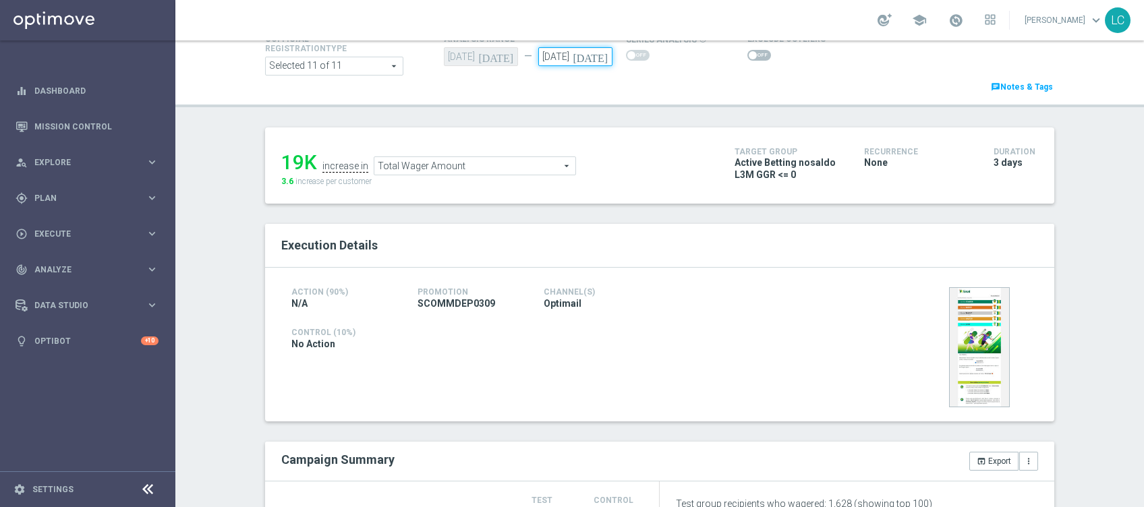
click at [553, 59] on input "05 Sep 2025" at bounding box center [575, 56] width 74 height 19
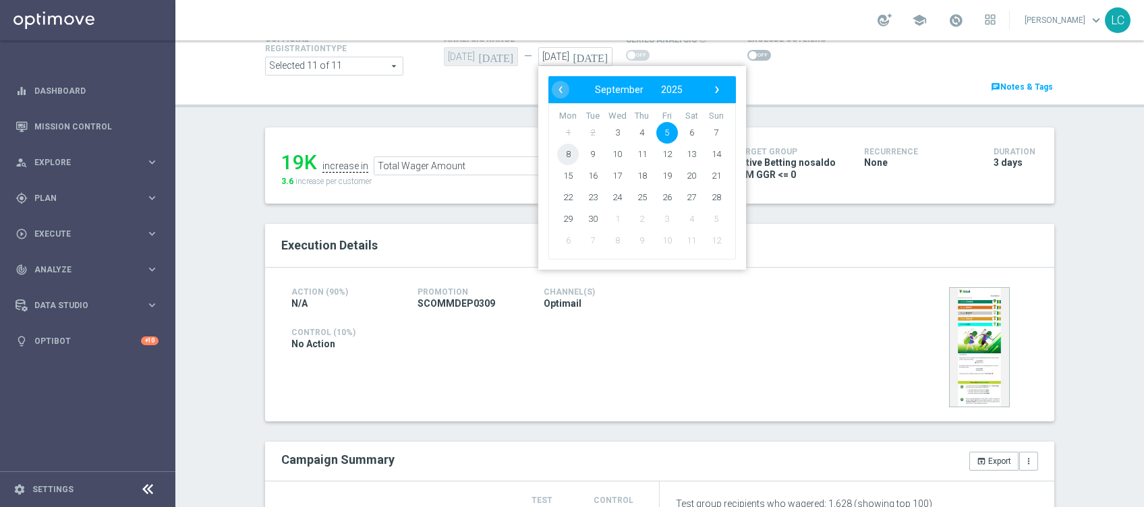
click at [559, 152] on span "8" at bounding box center [568, 155] width 22 height 22
type input "08 Sep 2025"
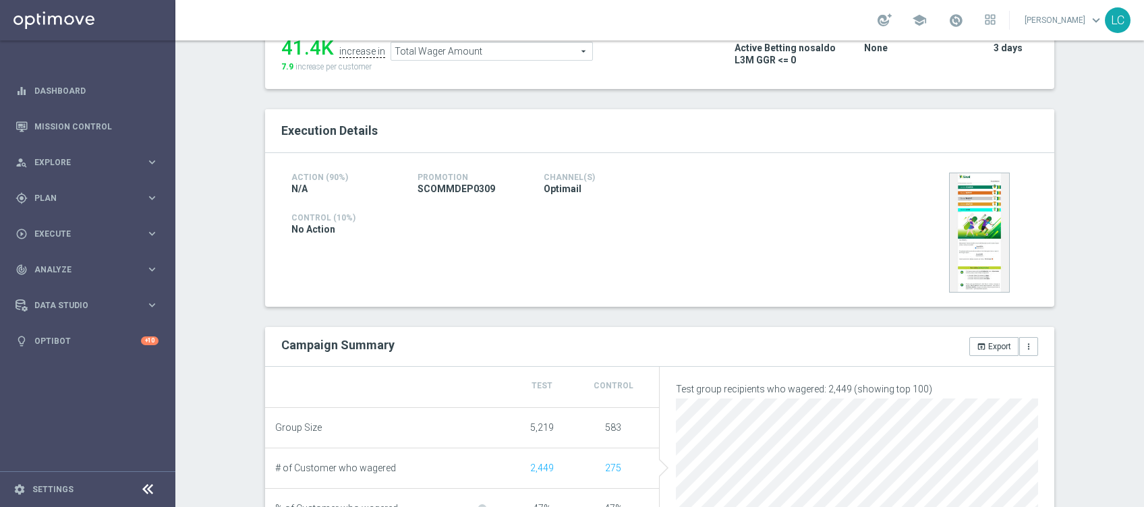
scroll to position [156, 0]
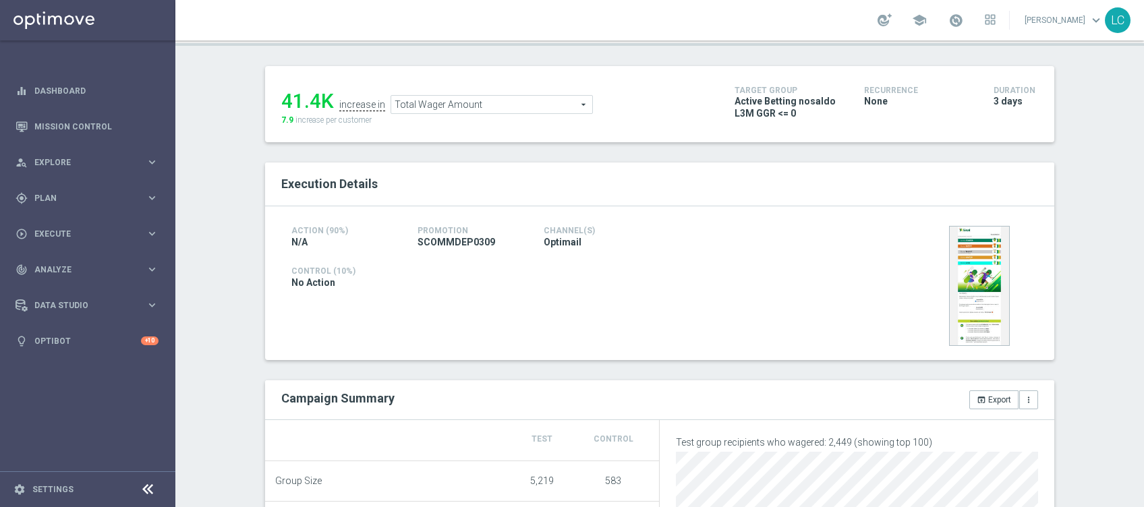
click at [473, 110] on span "Total Wager Amount" at bounding box center [491, 105] width 201 height 18
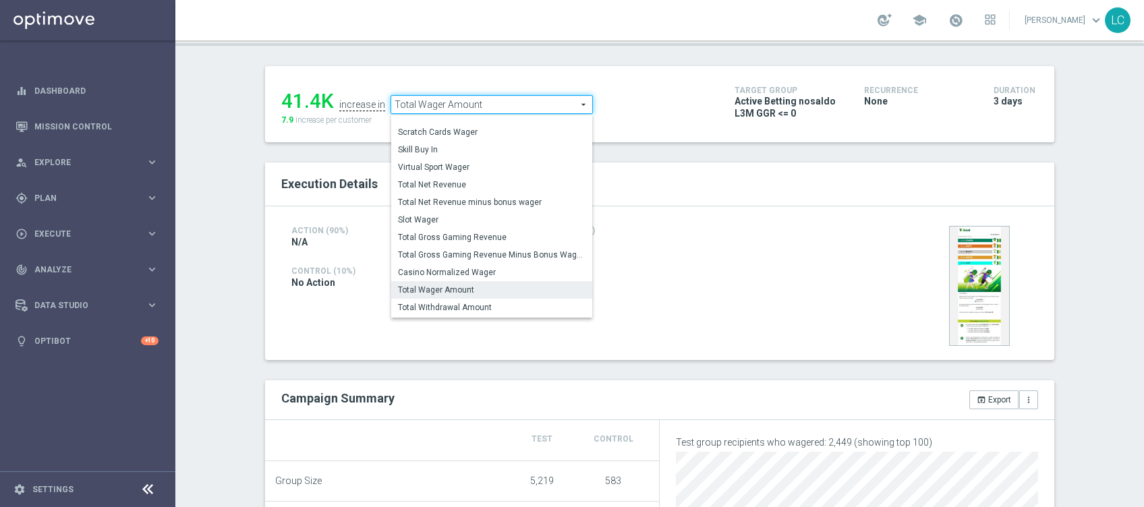
scroll to position [171, 0]
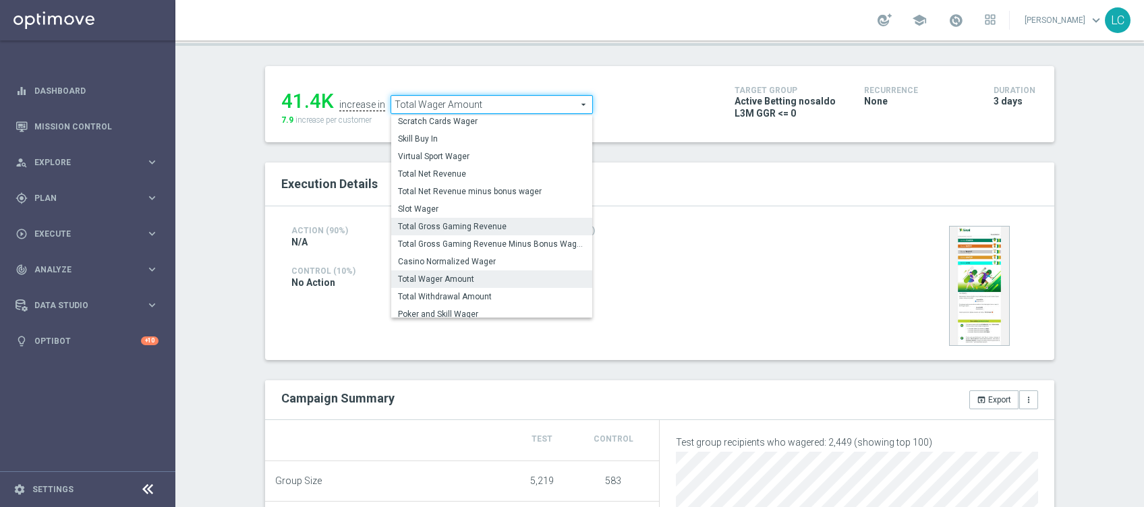
click at [483, 222] on span "Total Gross Gaming Revenue" at bounding box center [491, 226] width 187 height 11
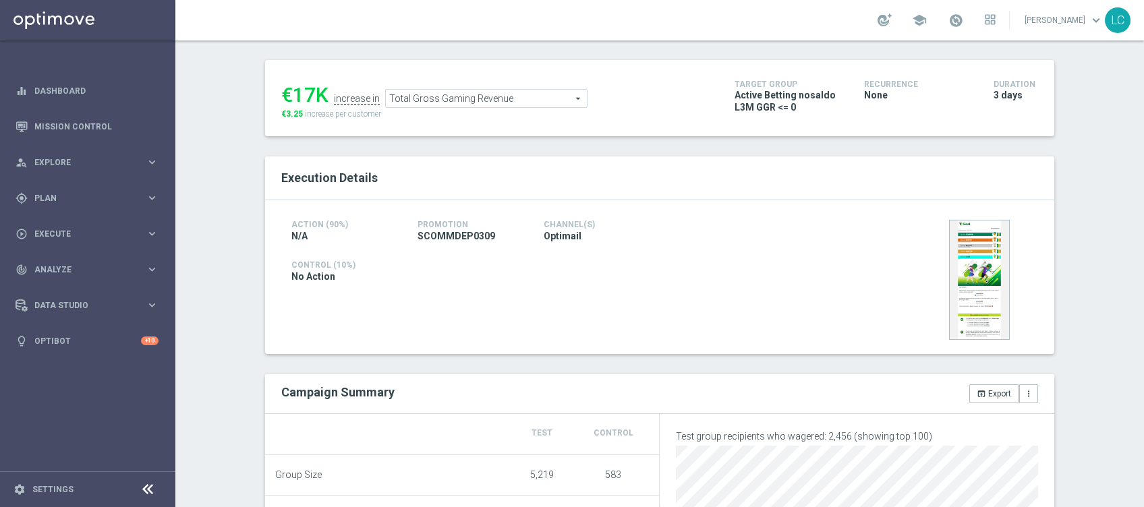
scroll to position [159, 0]
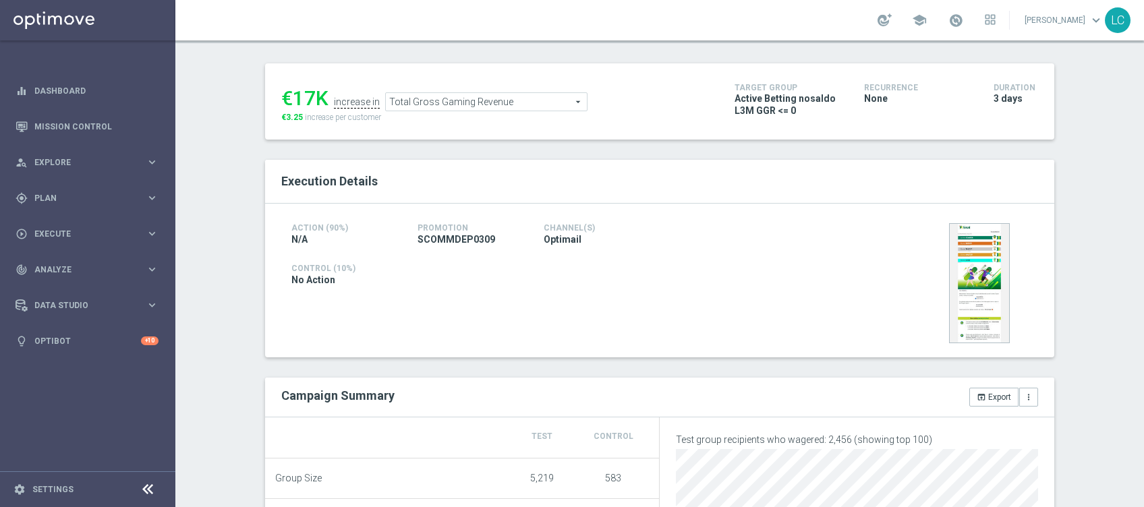
click at [523, 103] on span "Total Gross Gaming Revenue" at bounding box center [486, 102] width 201 height 18
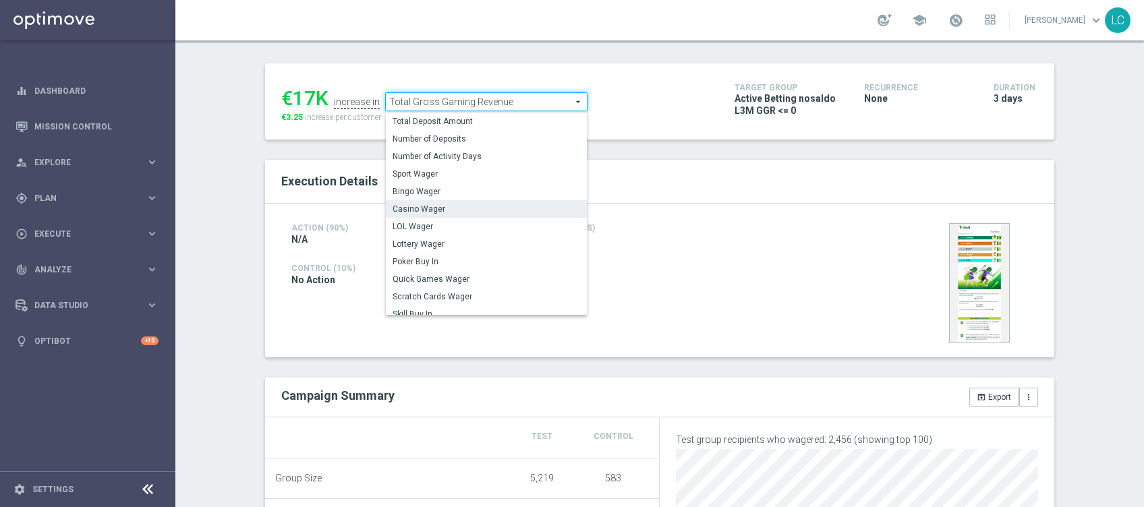
scroll to position [8, 0]
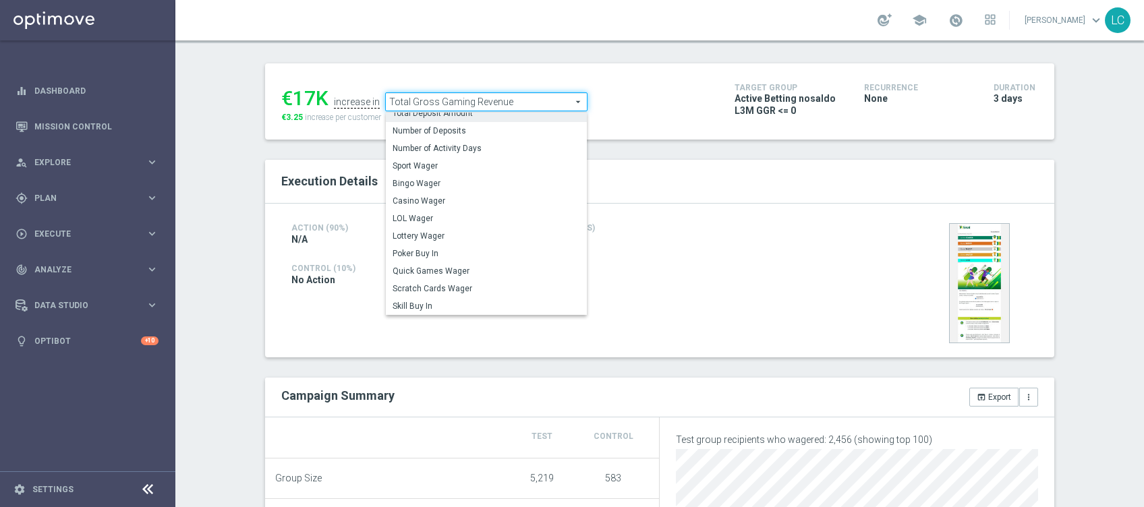
click at [503, 117] on span "Total Deposit Amount" at bounding box center [485, 113] width 187 height 11
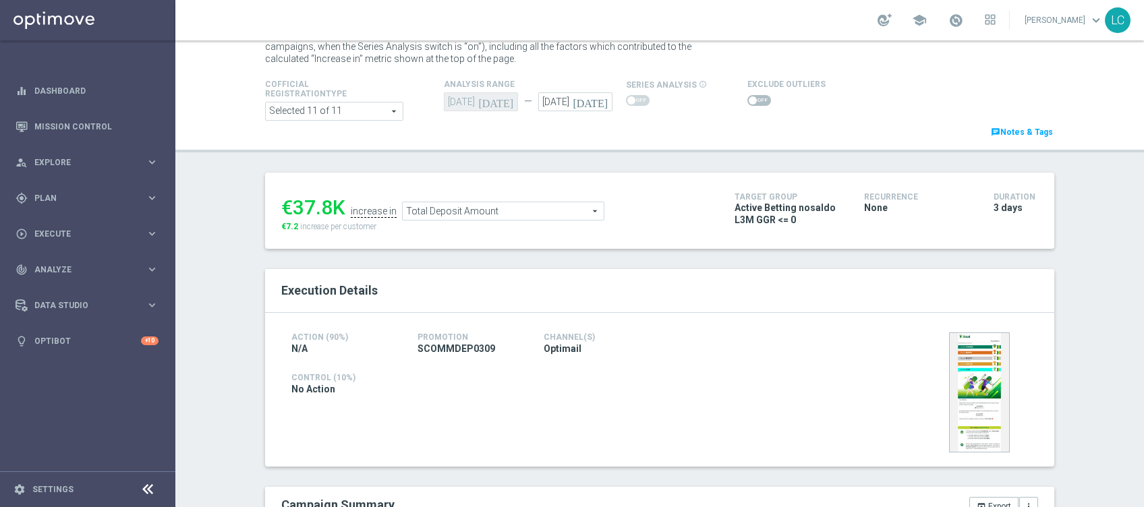
scroll to position [28, 0]
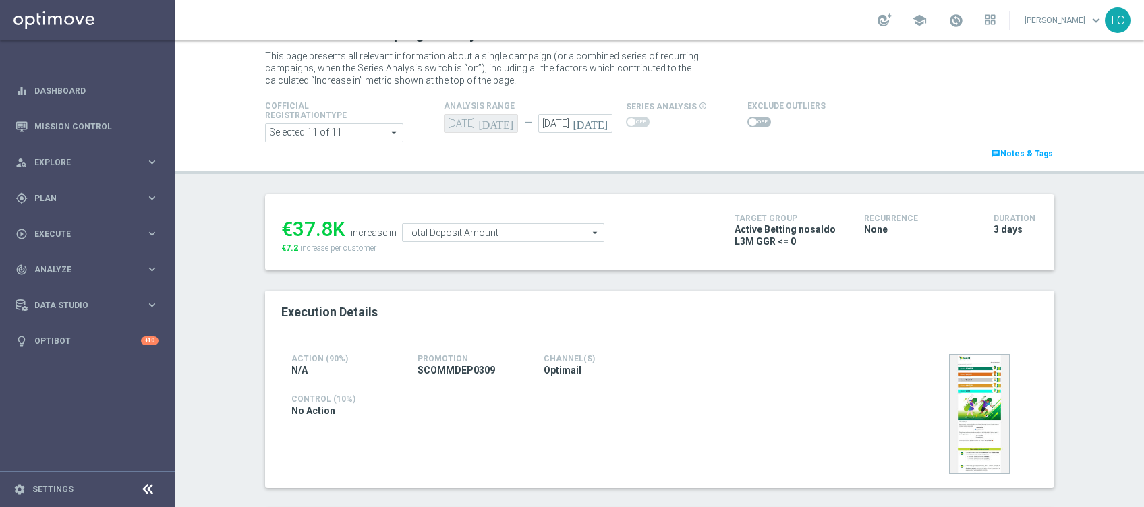
click at [490, 234] on span "Total Deposit Amount" at bounding box center [503, 233] width 201 height 18
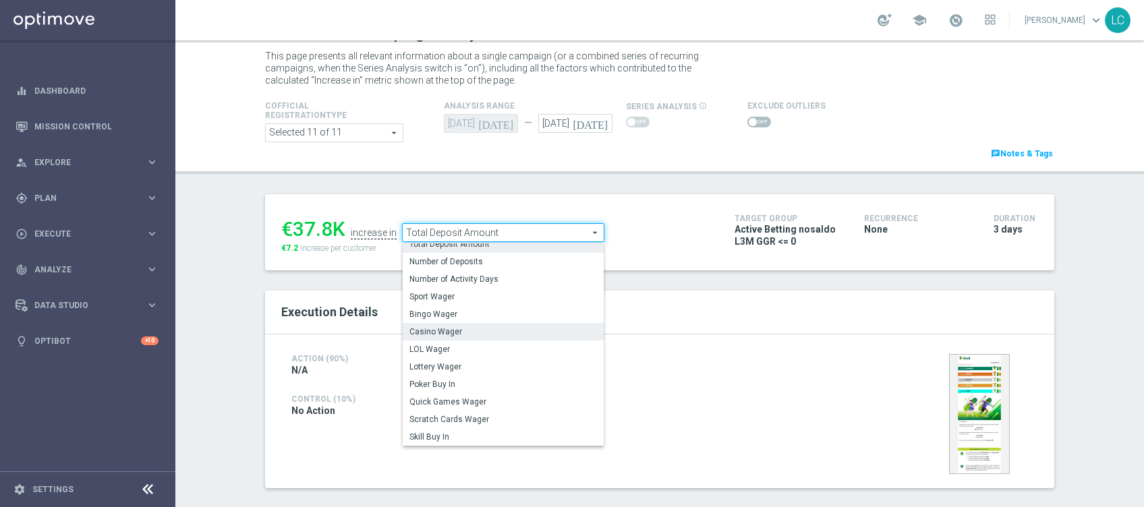
scroll to position [11, 0]
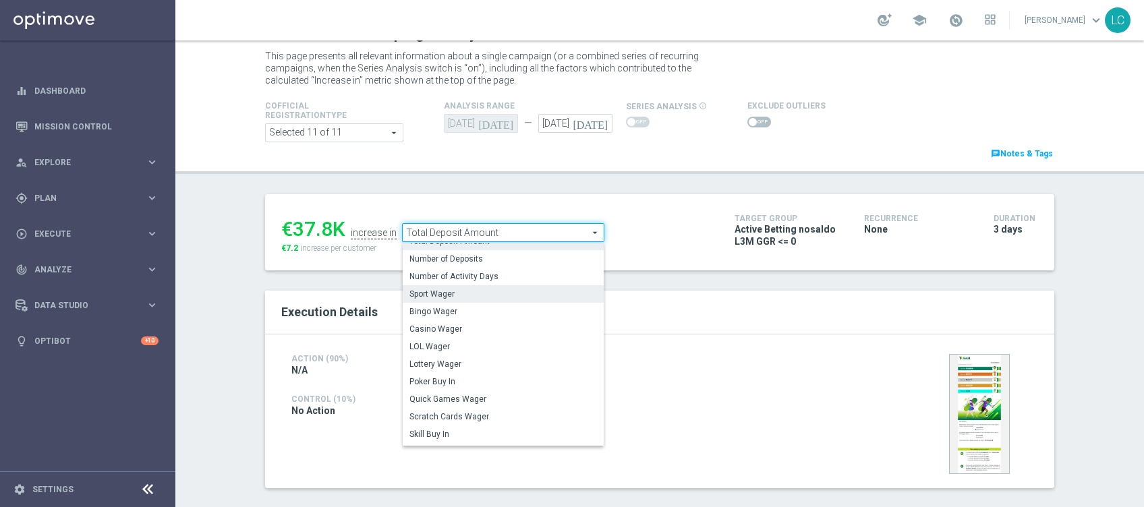
click at [453, 296] on span "Sport Wager" at bounding box center [502, 294] width 187 height 11
type input "Sport Wager"
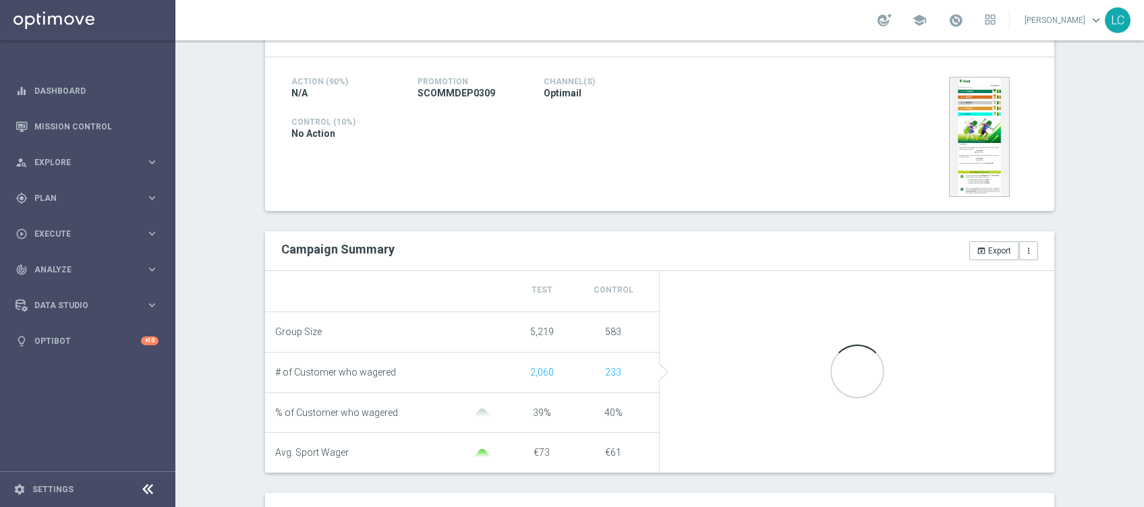
scroll to position [341, 0]
